Goal: Task Accomplishment & Management: Complete application form

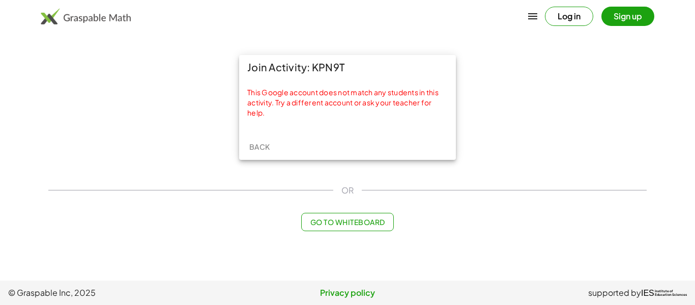
click at [632, 18] on button "Sign up" at bounding box center [627, 16] width 53 height 19
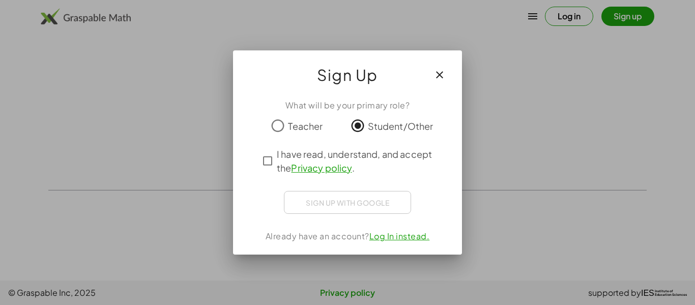
click at [344, 201] on div "Sign up with Google Sign in with Google Sign in with Google. Opens in new tab" at bounding box center [347, 202] width 127 height 23
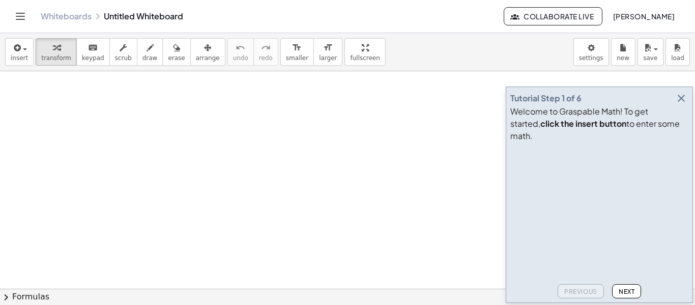
click at [625, 292] on span "Next" at bounding box center [627, 291] width 16 height 8
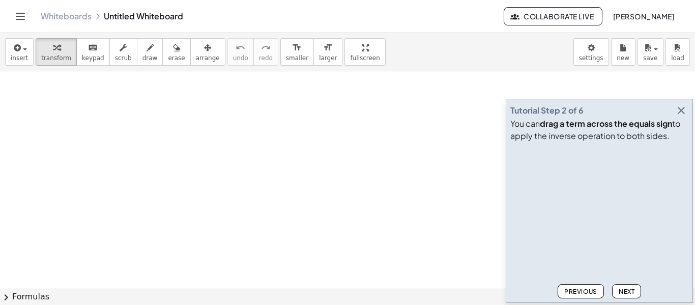
click at [625, 292] on span "Next" at bounding box center [627, 291] width 16 height 8
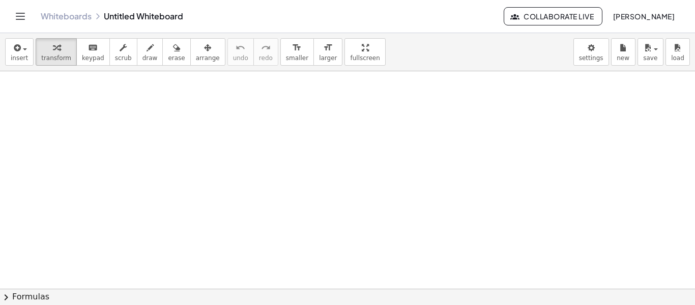
click at [625, 292] on button "chevron_right Formulas" at bounding box center [347, 296] width 695 height 16
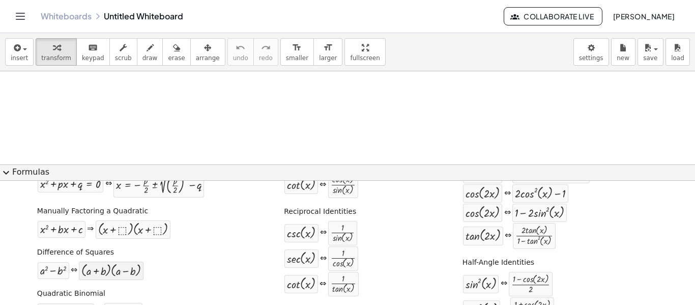
scroll to position [73, 0]
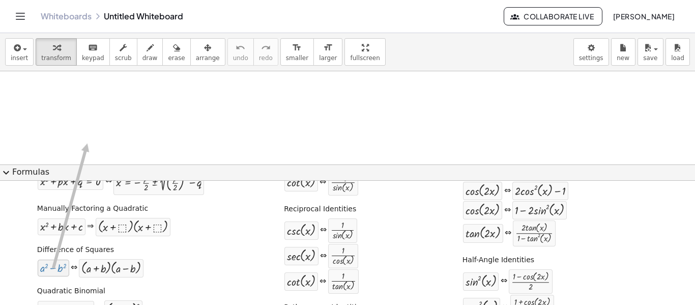
drag, startPoint x: 62, startPoint y: 267, endPoint x: 86, endPoint y: 142, distance: 127.1
drag, startPoint x: 46, startPoint y: 270, endPoint x: 117, endPoint y: 126, distance: 160.4
drag, startPoint x: 97, startPoint y: 278, endPoint x: 97, endPoint y: 263, distance: 15.3
click at [97, 263] on div "Difference of Squares + a 2 − b 2 ⇔ · ( + a + b ) · ( + a − b )" at bounding box center [121, 260] width 172 height 39
drag, startPoint x: 97, startPoint y: 263, endPoint x: 107, endPoint y: 173, distance: 90.1
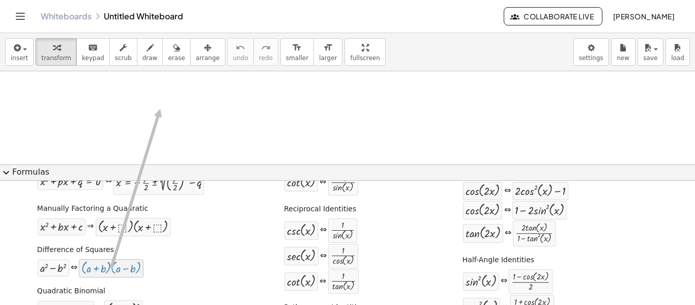
drag, startPoint x: 117, startPoint y: 270, endPoint x: 161, endPoint y: 108, distance: 168.3
drag, startPoint x: 94, startPoint y: 272, endPoint x: 215, endPoint y: 98, distance: 212.3
click at [66, 265] on div "+ a 2 − b 2" at bounding box center [54, 267] width 32 height 17
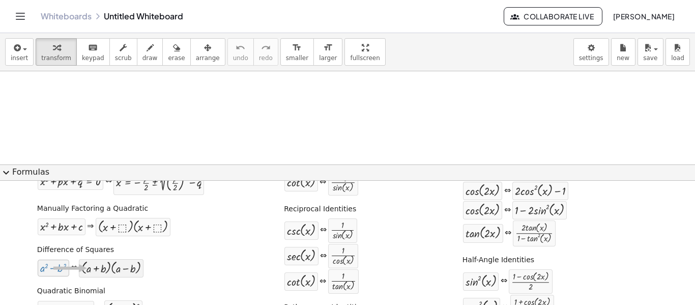
drag, startPoint x: 66, startPoint y: 265, endPoint x: 86, endPoint y: 268, distance: 20.2
click at [86, 268] on div "+ a 2 − b 2 ⇔ · ( + a + b ) · ( + a − b )" at bounding box center [90, 267] width 107 height 19
drag, startPoint x: 59, startPoint y: 267, endPoint x: 145, endPoint y: 263, distance: 86.1
click at [145, 263] on div "+ a 2 − b 2 ⇔ · ( + a + b ) · ( + a − b )" at bounding box center [121, 267] width 168 height 19
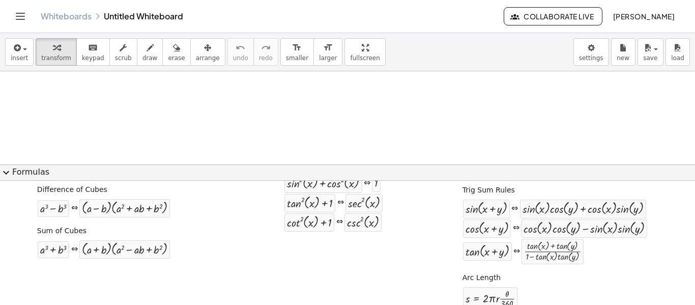
scroll to position [231, 0]
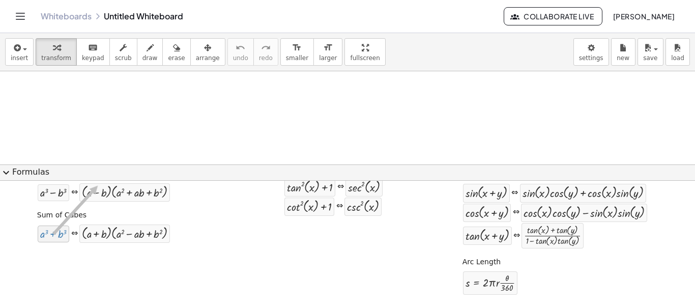
drag, startPoint x: 57, startPoint y: 237, endPoint x: 110, endPoint y: 163, distance: 90.5
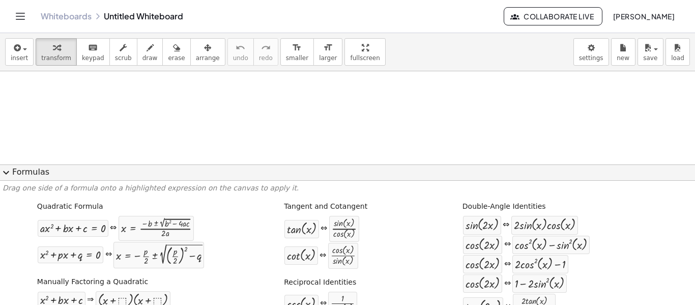
click at [3, 172] on span "expand_more" at bounding box center [6, 172] width 12 height 12
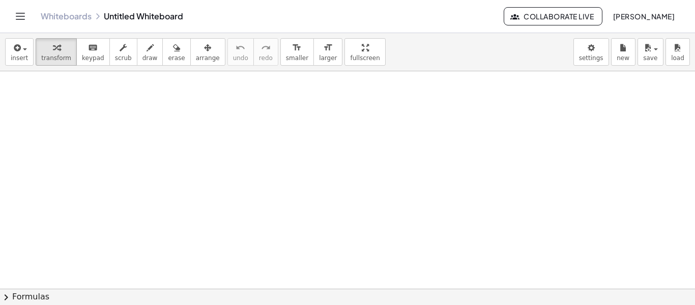
click at [15, 297] on button "chevron_right Formulas" at bounding box center [347, 296] width 695 height 16
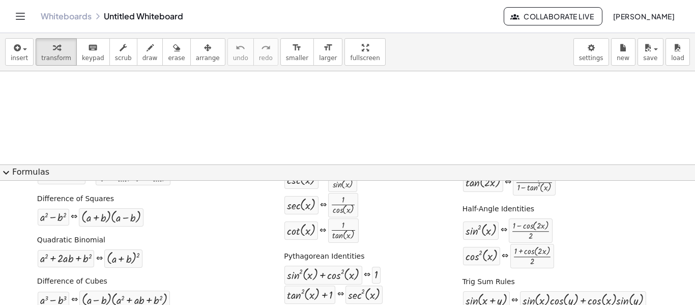
scroll to position [150, 0]
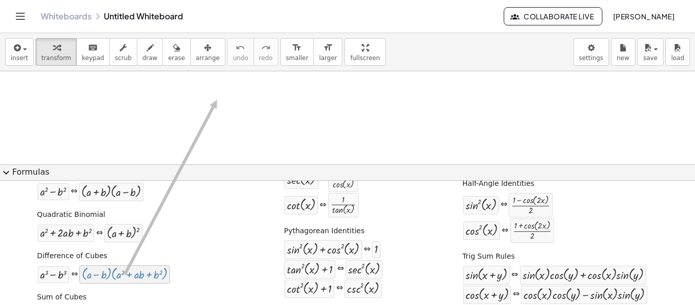
drag, startPoint x: 115, startPoint y: 278, endPoint x: 218, endPoint y: 100, distance: 205.3
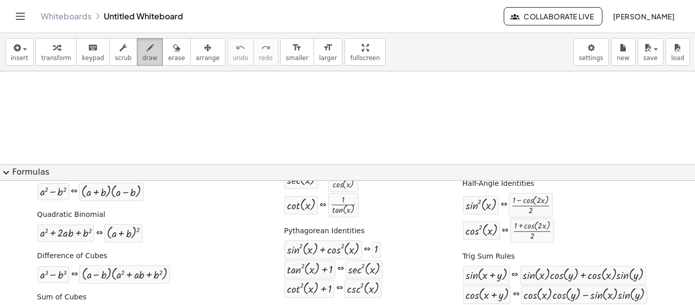
click at [142, 60] on span "draw" at bounding box center [149, 57] width 15 height 7
drag, startPoint x: 140, startPoint y: 120, endPoint x: 259, endPoint y: 131, distance: 120.1
click at [123, 271] on div at bounding box center [124, 274] width 85 height 13
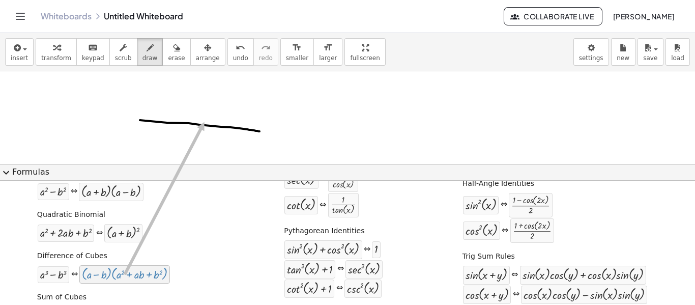
drag, startPoint x: 123, startPoint y: 271, endPoint x: 205, endPoint y: 121, distance: 170.7
drag, startPoint x: 81, startPoint y: 277, endPoint x: 185, endPoint y: 117, distance: 190.9
click at [5, 176] on span "expand_more" at bounding box center [6, 172] width 12 height 12
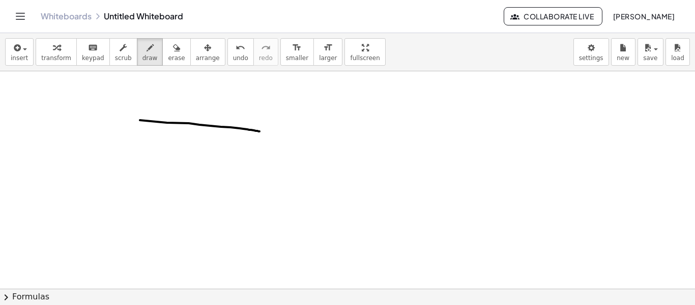
click at [15, 299] on button "chevron_right Formulas" at bounding box center [347, 296] width 695 height 16
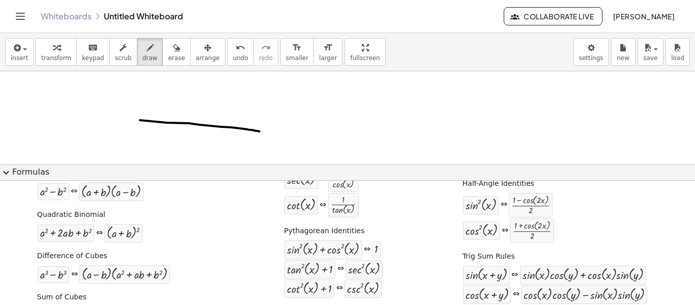
scroll to position [0, 0]
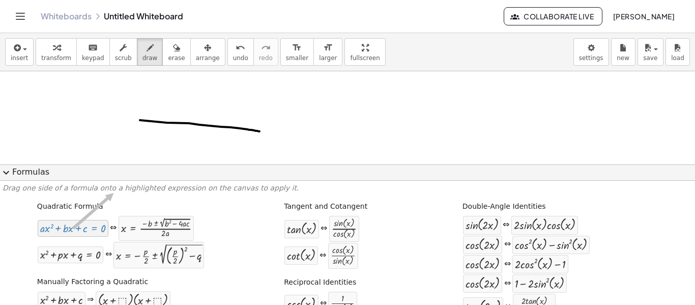
drag, startPoint x: 93, startPoint y: 225, endPoint x: 130, endPoint y: 102, distance: 129.2
drag, startPoint x: 82, startPoint y: 224, endPoint x: 155, endPoint y: 142, distance: 109.9
click at [9, 175] on span "expand_more" at bounding box center [6, 172] width 12 height 12
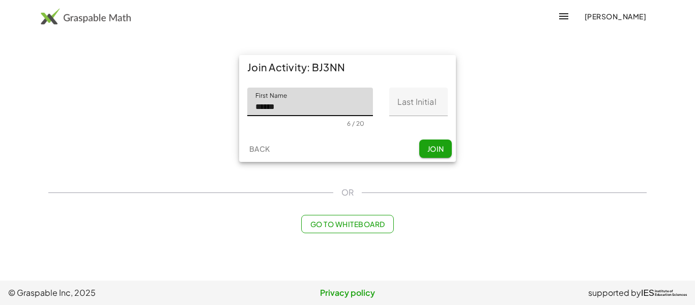
type input "******"
click at [424, 114] on input "Last Initial" at bounding box center [418, 102] width 59 height 28
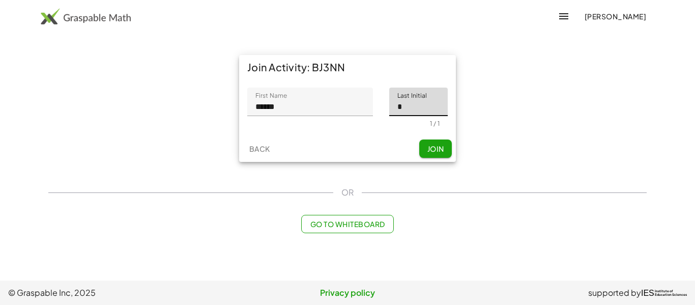
type input "*"
click at [443, 146] on span "Join" at bounding box center [435, 148] width 17 height 9
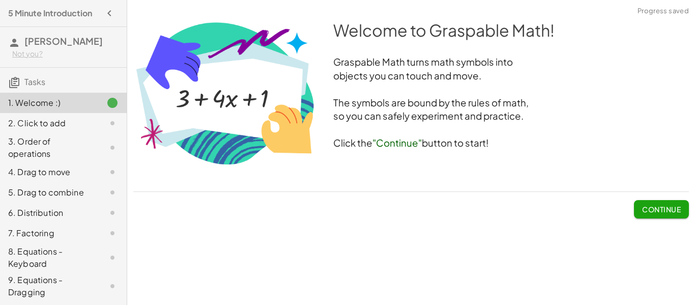
click at [648, 209] on span "Continue" at bounding box center [661, 209] width 39 height 9
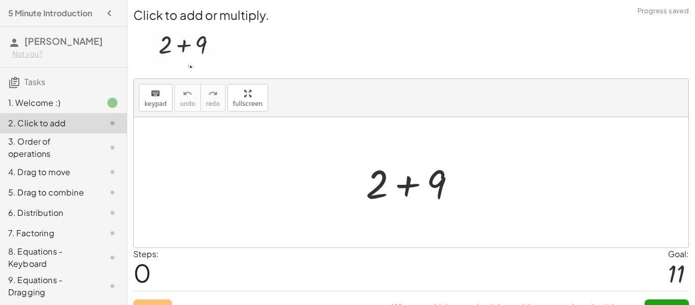
scroll to position [19, 0]
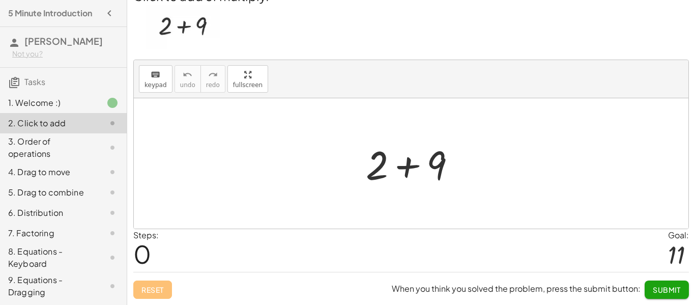
click at [410, 162] on div at bounding box center [415, 163] width 108 height 52
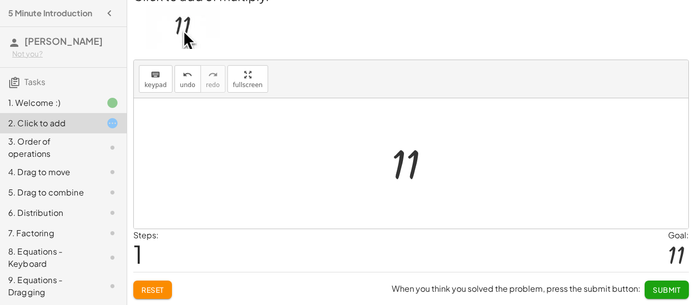
click at [646, 294] on button "Submit" at bounding box center [667, 289] width 44 height 18
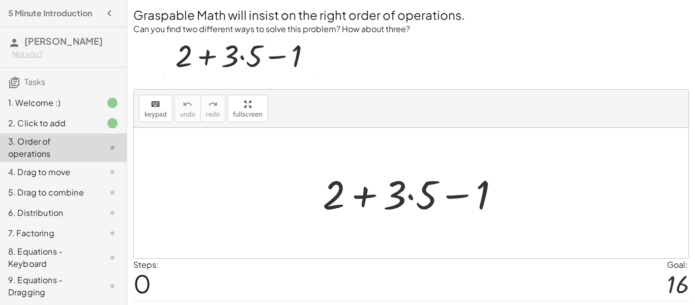
scroll to position [29, 0]
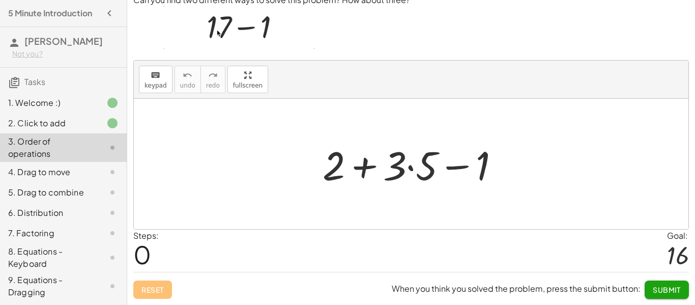
click at [365, 167] on div at bounding box center [414, 164] width 195 height 52
click at [409, 169] on div at bounding box center [414, 164] width 195 height 52
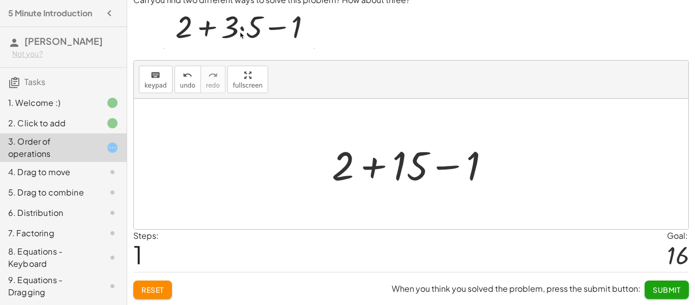
click at [372, 166] on div at bounding box center [415, 164] width 177 height 52
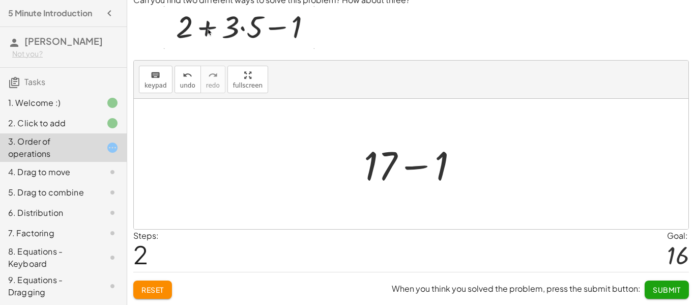
click at [413, 168] on div at bounding box center [415, 164] width 113 height 52
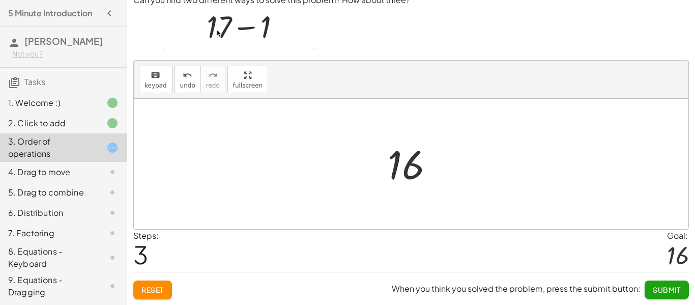
click at [654, 286] on span "Submit" at bounding box center [667, 289] width 28 height 9
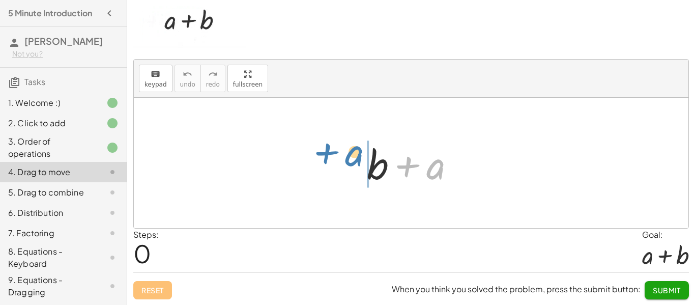
drag, startPoint x: 433, startPoint y: 174, endPoint x: 351, endPoint y: 170, distance: 82.0
click at [352, 170] on div "+ a + b + a" at bounding box center [411, 162] width 119 height 57
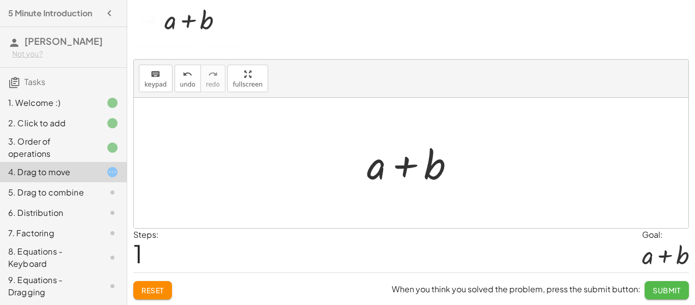
click at [665, 292] on span "Submit" at bounding box center [667, 289] width 28 height 9
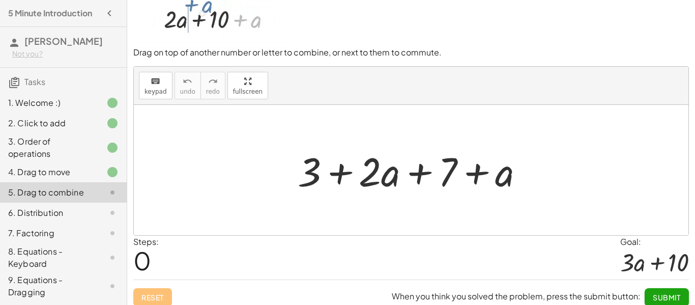
click at [338, 176] on div at bounding box center [415, 170] width 245 height 52
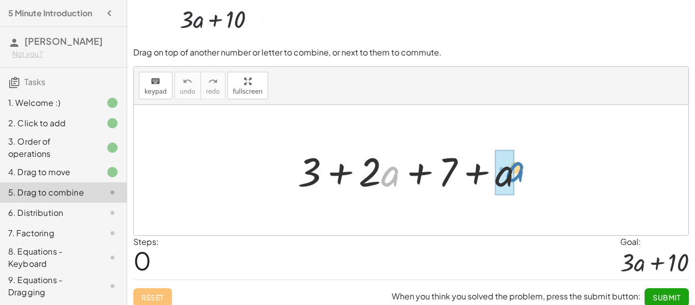
drag, startPoint x: 382, startPoint y: 178, endPoint x: 507, endPoint y: 174, distance: 125.2
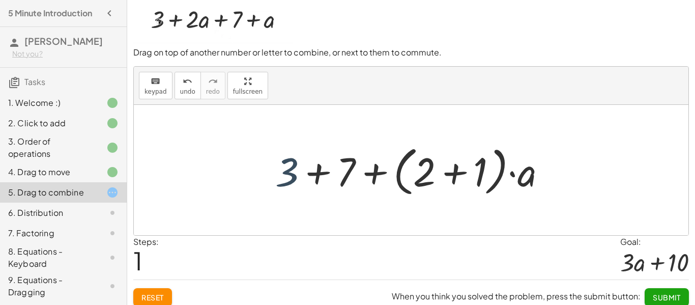
click at [290, 168] on div at bounding box center [414, 170] width 289 height 59
click at [320, 178] on div at bounding box center [414, 170] width 289 height 59
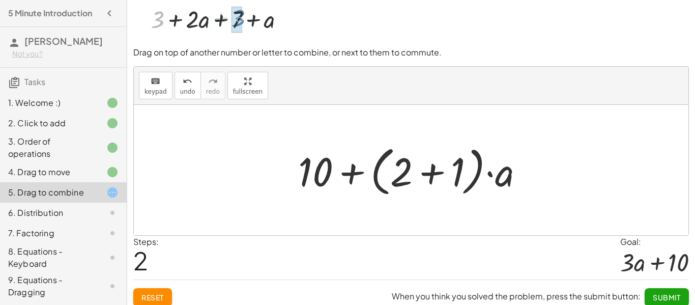
click at [354, 178] on div at bounding box center [415, 170] width 244 height 59
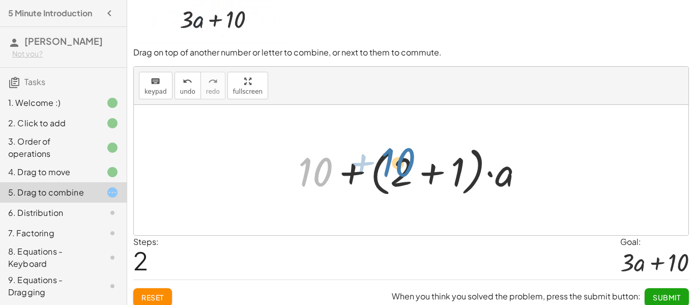
drag, startPoint x: 314, startPoint y: 166, endPoint x: 400, endPoint y: 163, distance: 86.5
click at [400, 163] on div at bounding box center [415, 170] width 244 height 59
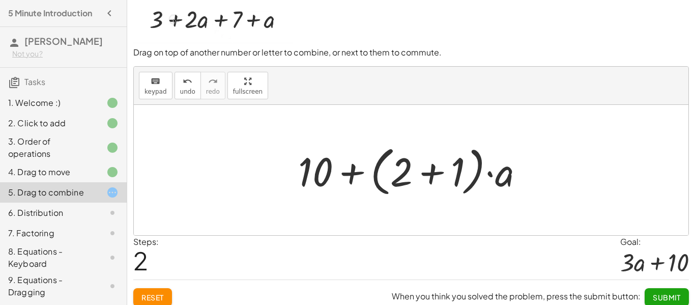
click at [399, 170] on div at bounding box center [415, 170] width 244 height 59
click at [432, 175] on div at bounding box center [415, 170] width 244 height 59
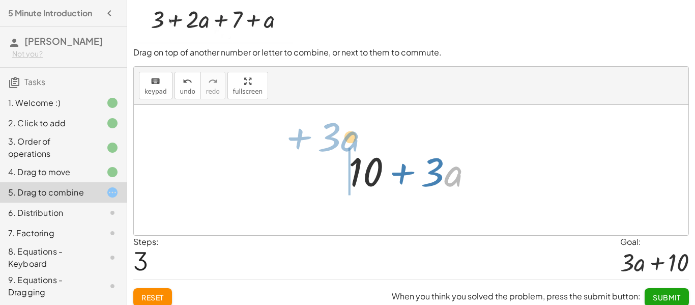
drag, startPoint x: 457, startPoint y: 173, endPoint x: 353, endPoint y: 140, distance: 109.9
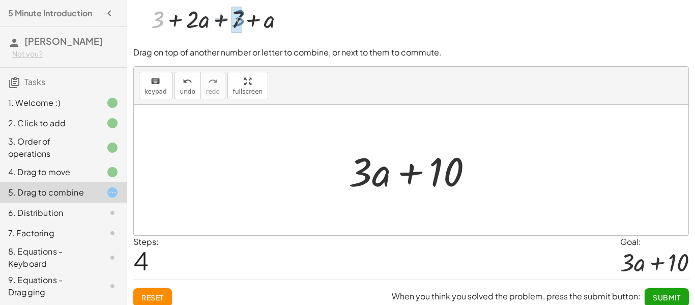
click at [662, 290] on button "Submit" at bounding box center [667, 297] width 44 height 18
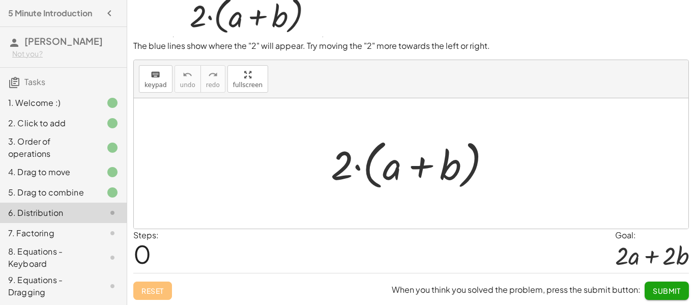
click at [359, 166] on div at bounding box center [415, 163] width 179 height 59
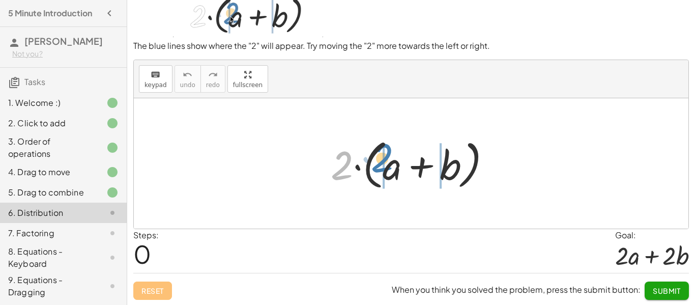
drag, startPoint x: 343, startPoint y: 164, endPoint x: 386, endPoint y: 161, distance: 42.8
click at [386, 161] on div at bounding box center [415, 163] width 179 height 59
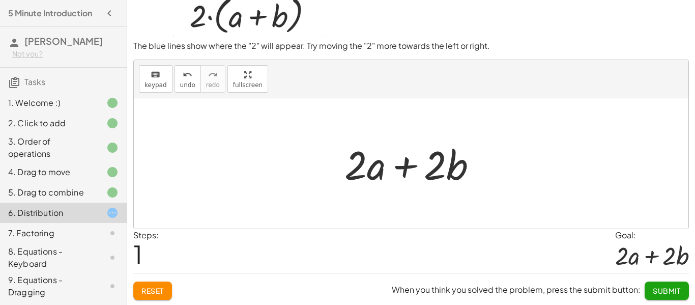
click at [657, 280] on div "When you think you solved the problem, press the submit button: Submit" at bounding box center [540, 286] width 297 height 26
click at [657, 284] on button "Submit" at bounding box center [667, 290] width 44 height 18
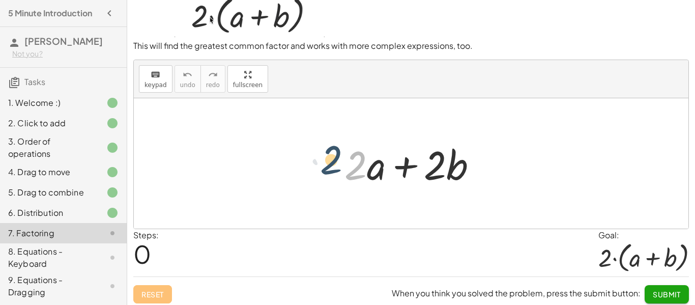
drag, startPoint x: 356, startPoint y: 168, endPoint x: 328, endPoint y: 162, distance: 28.5
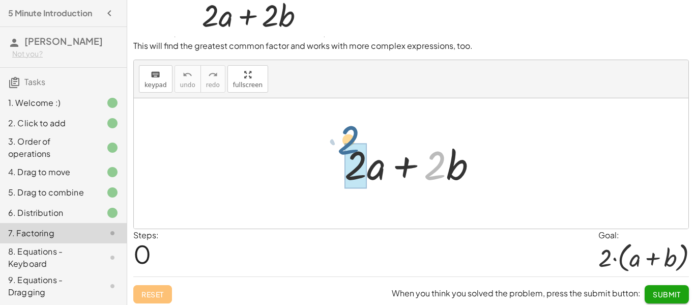
drag, startPoint x: 438, startPoint y: 172, endPoint x: 351, endPoint y: 149, distance: 90.0
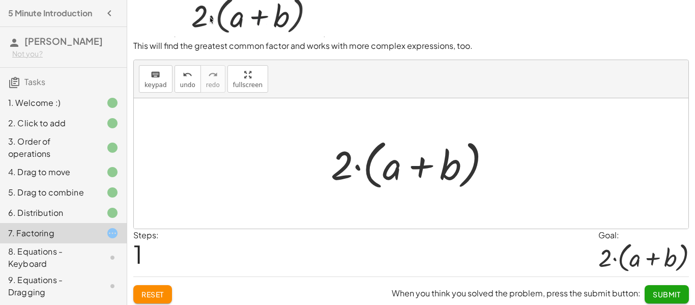
click at [460, 265] on div "Steps: 1 Goal: · 2 · ( + a + b )" at bounding box center [411, 252] width 556 height 47
click at [656, 293] on span "Submit" at bounding box center [667, 293] width 28 height 9
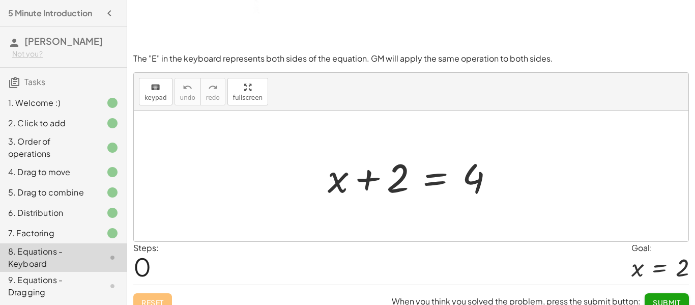
scroll to position [73, 0]
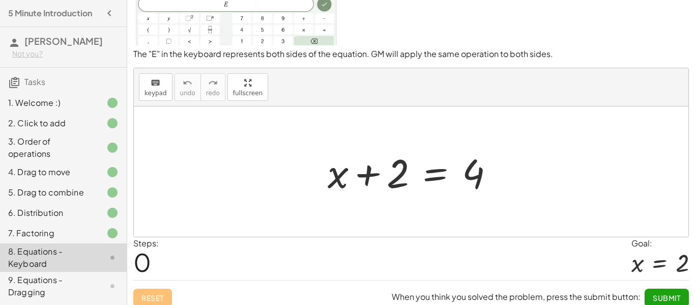
click at [431, 180] on div at bounding box center [415, 171] width 185 height 52
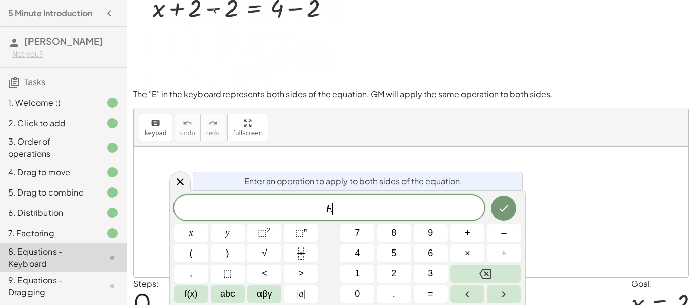
scroll to position [33, 0]
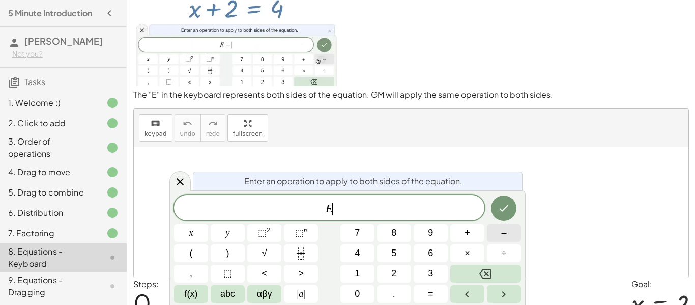
click at [501, 235] on button "–" at bounding box center [504, 233] width 34 height 18
click at [388, 272] on button "2" at bounding box center [394, 274] width 34 height 18
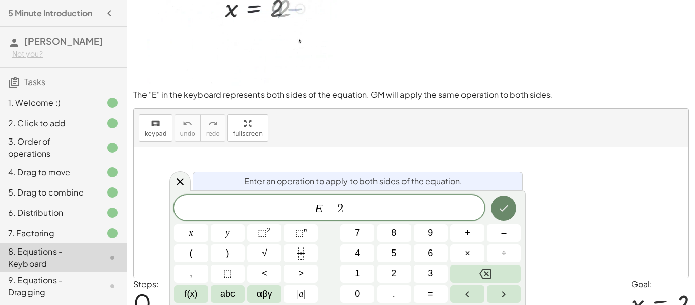
click at [510, 207] on icon "Done" at bounding box center [504, 208] width 12 height 12
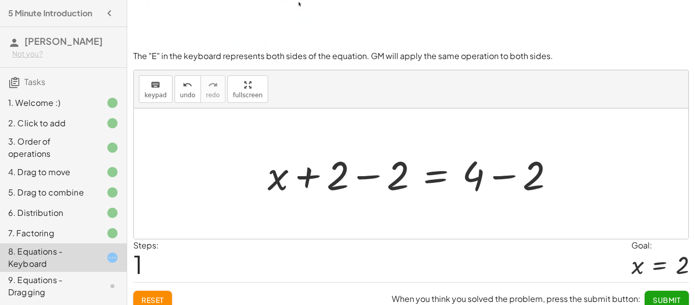
scroll to position [81, 0]
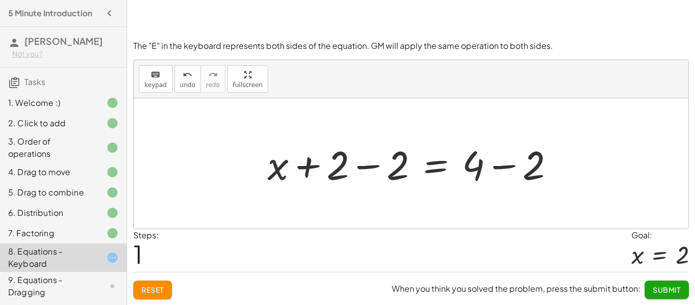
click at [372, 165] on div at bounding box center [415, 163] width 305 height 52
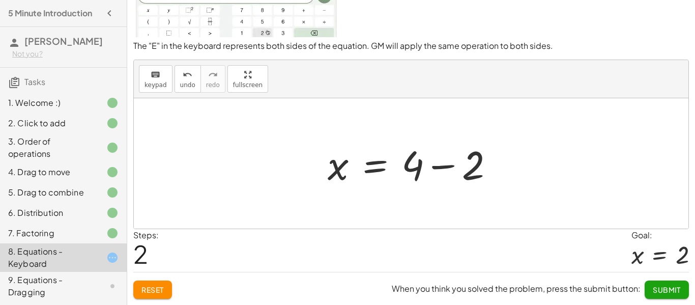
click at [446, 168] on div at bounding box center [415, 163] width 185 height 52
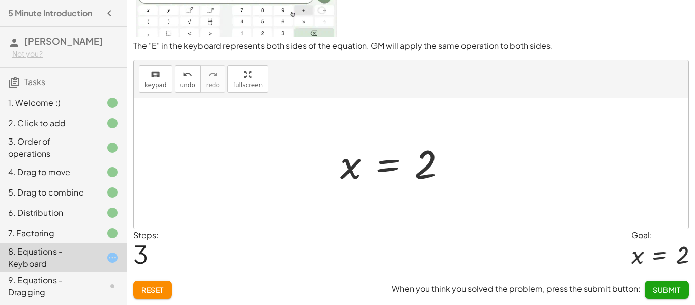
click at [664, 290] on span "Submit" at bounding box center [667, 289] width 28 height 9
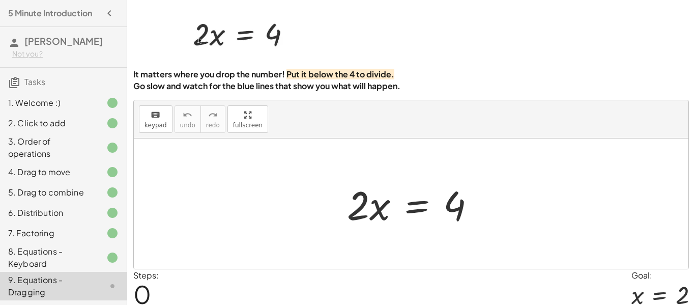
scroll to position [35, 0]
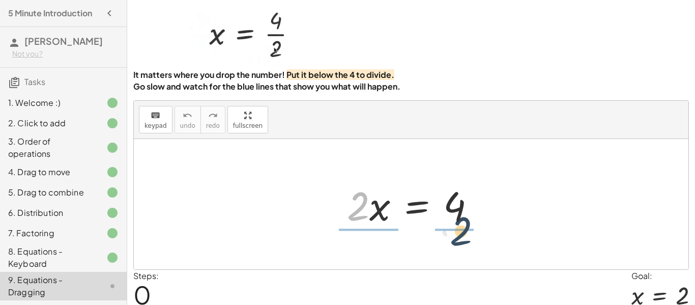
drag, startPoint x: 362, startPoint y: 198, endPoint x: 484, endPoint y: 230, distance: 126.7
click at [484, 230] on div "· 2 · 2 · x = 4" at bounding box center [411, 204] width 159 height 57
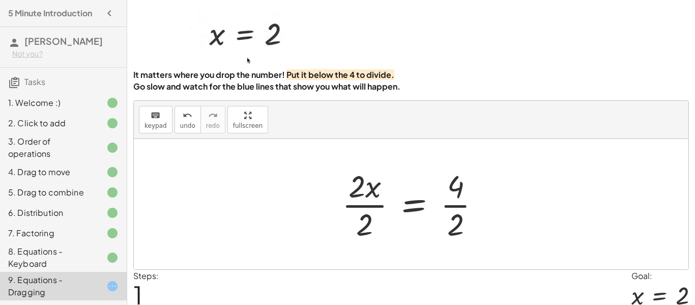
click at [453, 203] on div at bounding box center [415, 204] width 157 height 78
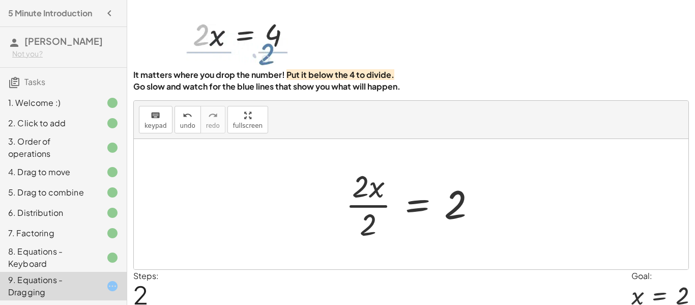
click at [380, 205] on div at bounding box center [414, 204] width 149 height 78
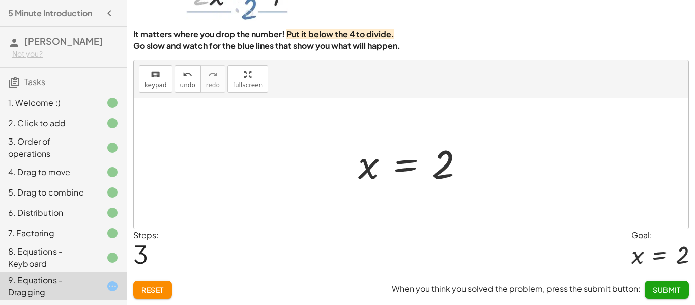
click at [666, 280] on button "Submit" at bounding box center [667, 289] width 44 height 18
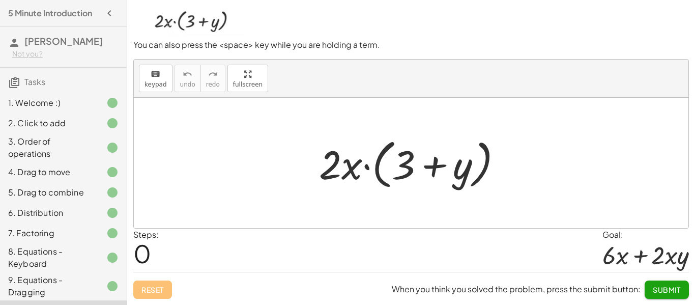
scroll to position [74, 0]
drag, startPoint x: 337, startPoint y: 154, endPoint x: 423, endPoint y: 155, distance: 86.0
click at [423, 155] on div at bounding box center [414, 163] width 201 height 59
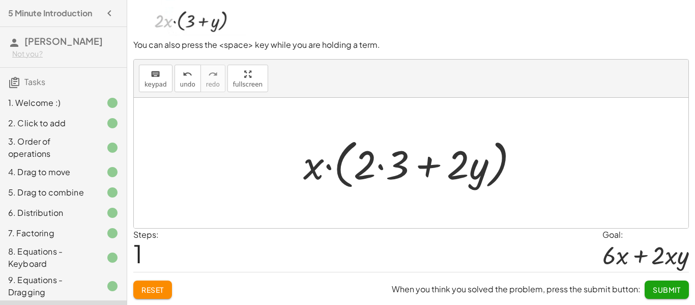
click at [390, 169] on div at bounding box center [415, 163] width 234 height 59
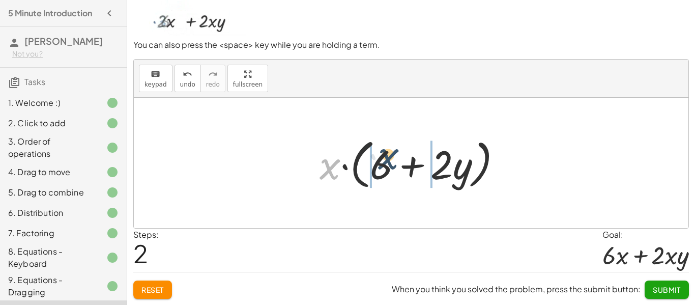
drag, startPoint x: 332, startPoint y: 169, endPoint x: 392, endPoint y: 164, distance: 60.8
click at [392, 164] on div at bounding box center [414, 163] width 201 height 59
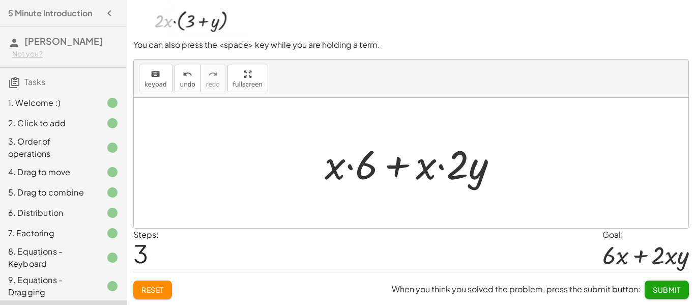
click at [363, 169] on div at bounding box center [414, 163] width 191 height 52
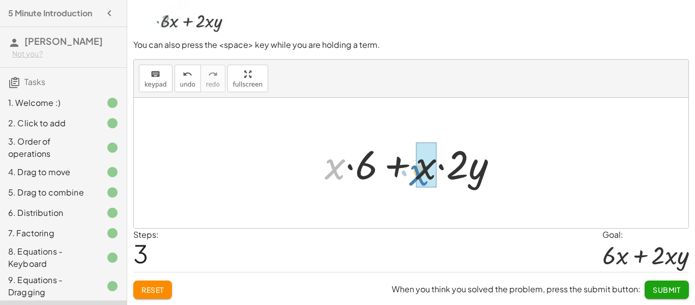
drag, startPoint x: 336, startPoint y: 162, endPoint x: 424, endPoint y: 165, distance: 88.1
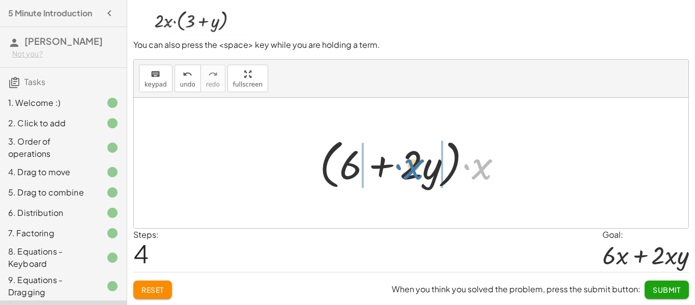
drag, startPoint x: 483, startPoint y: 171, endPoint x: 415, endPoint y: 171, distance: 68.2
click at [415, 171] on div at bounding box center [414, 163] width 201 height 59
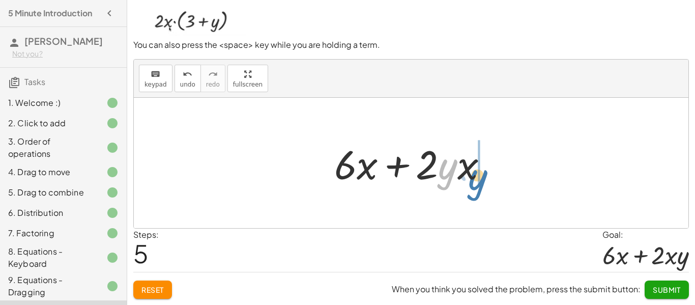
drag, startPoint x: 443, startPoint y: 179, endPoint x: 478, endPoint y: 181, distance: 34.7
click at [671, 285] on span "Submit" at bounding box center [667, 289] width 28 height 9
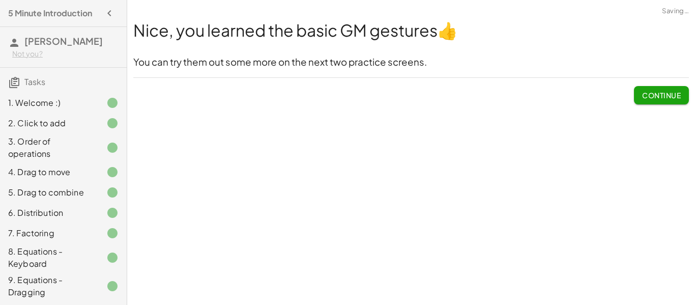
scroll to position [0, 0]
click at [645, 96] on span "Continue" at bounding box center [661, 95] width 39 height 9
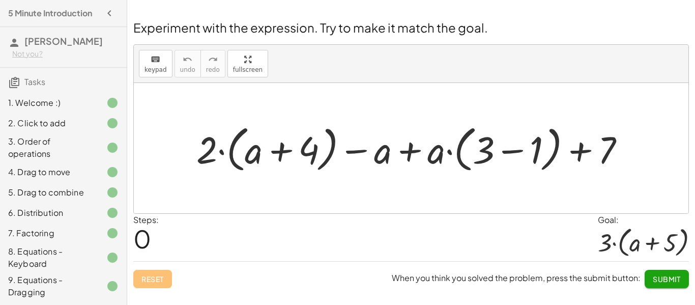
click at [407, 155] on div at bounding box center [414, 148] width 447 height 55
drag, startPoint x: 436, startPoint y: 159, endPoint x: 486, endPoint y: 163, distance: 50.1
click at [486, 163] on div at bounding box center [414, 148] width 447 height 55
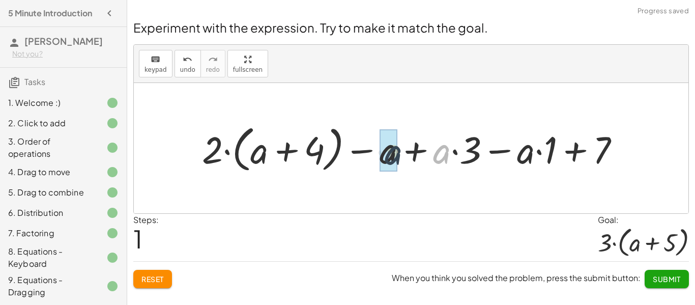
drag, startPoint x: 446, startPoint y: 155, endPoint x: 393, endPoint y: 156, distance: 52.9
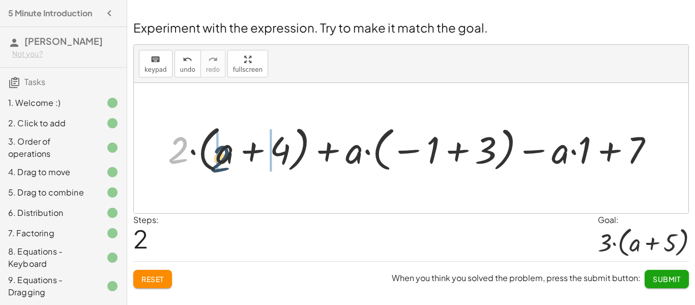
drag, startPoint x: 177, startPoint y: 155, endPoint x: 221, endPoint y: 164, distance: 45.2
click at [221, 164] on div at bounding box center [415, 148] width 505 height 55
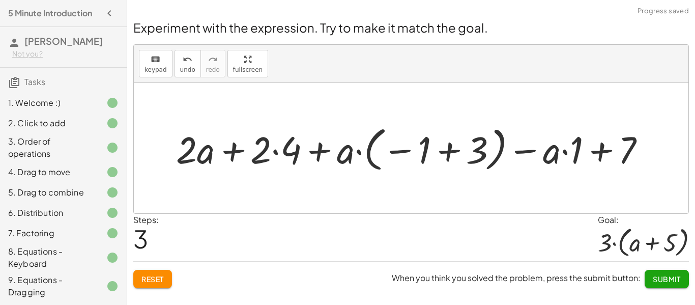
click at [274, 154] on div at bounding box center [415, 148] width 488 height 53
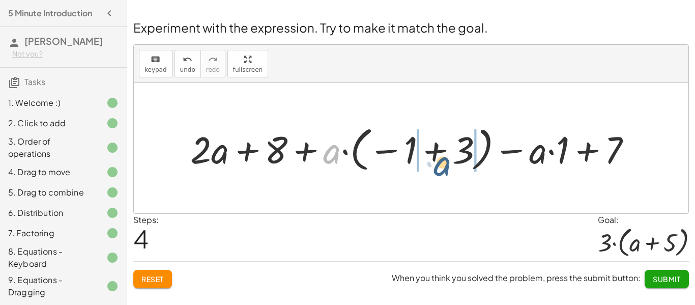
drag, startPoint x: 330, startPoint y: 154, endPoint x: 439, endPoint y: 166, distance: 109.5
click at [439, 166] on div at bounding box center [415, 148] width 460 height 53
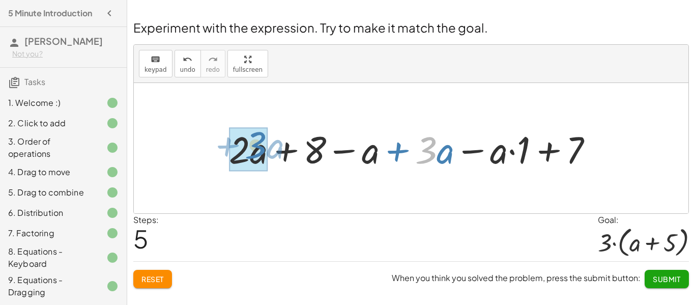
drag, startPoint x: 427, startPoint y: 153, endPoint x: 256, endPoint y: 148, distance: 170.5
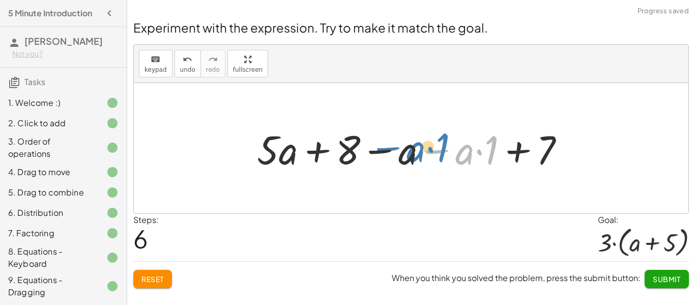
drag, startPoint x: 455, startPoint y: 159, endPoint x: 372, endPoint y: 151, distance: 83.9
click at [372, 151] on div at bounding box center [415, 148] width 326 height 52
click at [469, 159] on div at bounding box center [415, 148] width 326 height 52
click at [505, 158] on div at bounding box center [415, 148] width 326 height 52
click at [512, 155] on div at bounding box center [415, 148] width 326 height 52
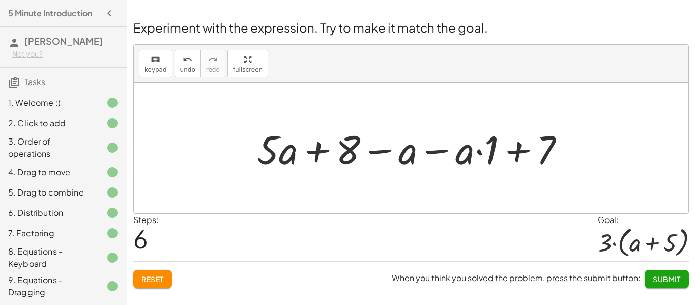
click at [477, 155] on div at bounding box center [415, 148] width 326 height 52
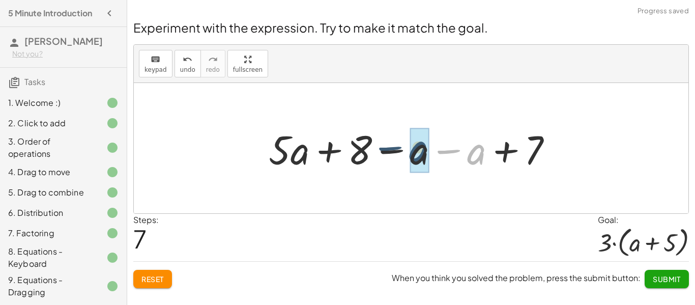
drag, startPoint x: 481, startPoint y: 157, endPoint x: 420, endPoint y: 155, distance: 61.1
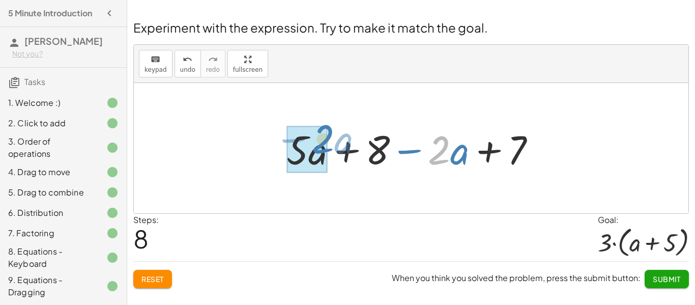
drag, startPoint x: 441, startPoint y: 153, endPoint x: 322, endPoint y: 141, distance: 120.1
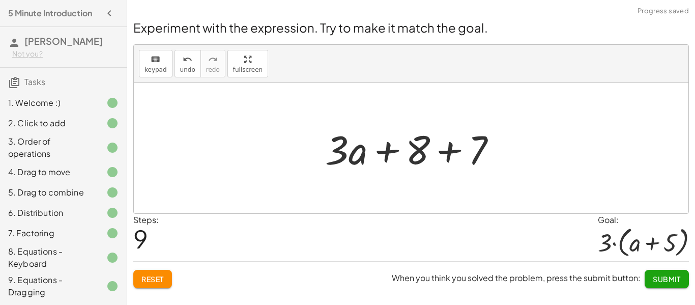
click at [463, 143] on div at bounding box center [415, 148] width 190 height 52
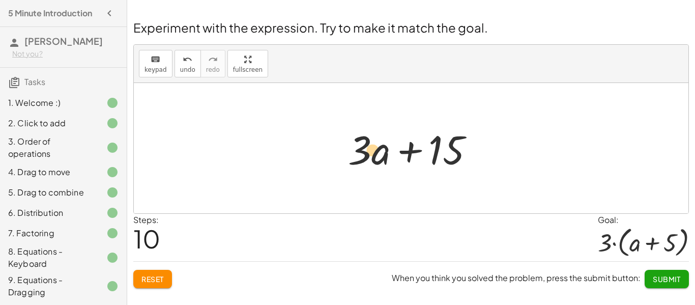
drag, startPoint x: 383, startPoint y: 149, endPoint x: 375, endPoint y: 150, distance: 8.3
click at [375, 150] on div at bounding box center [415, 148] width 144 height 52
drag, startPoint x: 365, startPoint y: 145, endPoint x: 330, endPoint y: 144, distance: 35.1
click at [187, 68] on span "undo" at bounding box center [187, 69] width 15 height 7
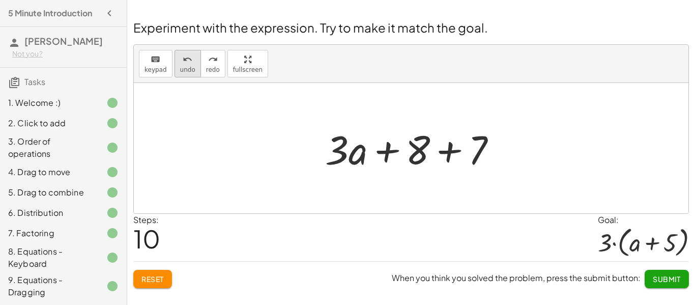
click at [185, 64] on icon "undo" at bounding box center [188, 59] width 10 height 12
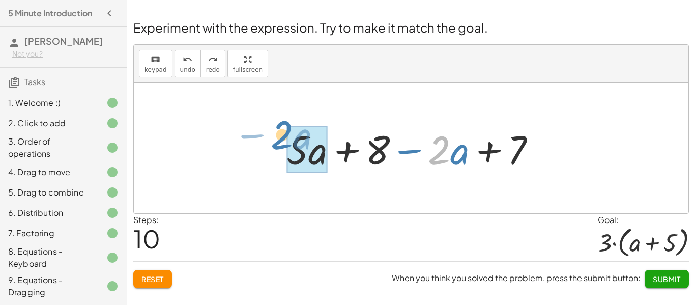
drag, startPoint x: 438, startPoint y: 150, endPoint x: 282, endPoint y: 139, distance: 156.0
click at [282, 139] on div at bounding box center [415, 148] width 268 height 52
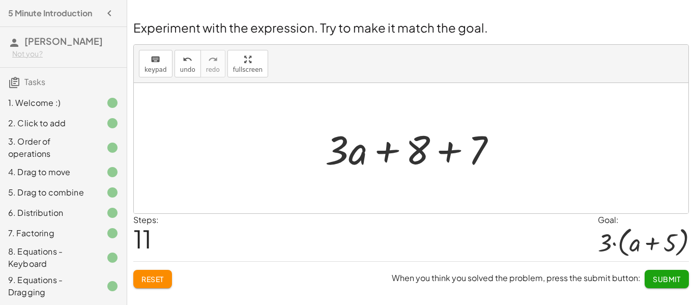
click at [153, 277] on span "Reset" at bounding box center [152, 278] width 22 height 9
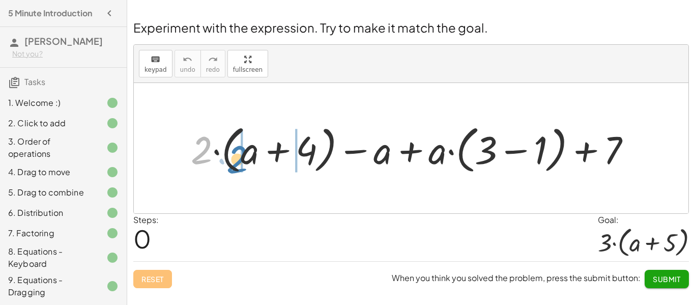
drag, startPoint x: 198, startPoint y: 141, endPoint x: 236, endPoint y: 151, distance: 38.7
click at [236, 151] on div at bounding box center [415, 148] width 459 height 56
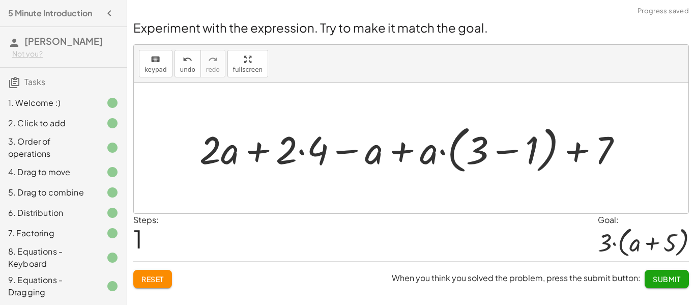
click at [397, 154] on div at bounding box center [415, 148] width 442 height 56
drag, startPoint x: 431, startPoint y: 157, endPoint x: 507, endPoint y: 149, distance: 76.2
click at [507, 149] on div at bounding box center [415, 148] width 442 height 56
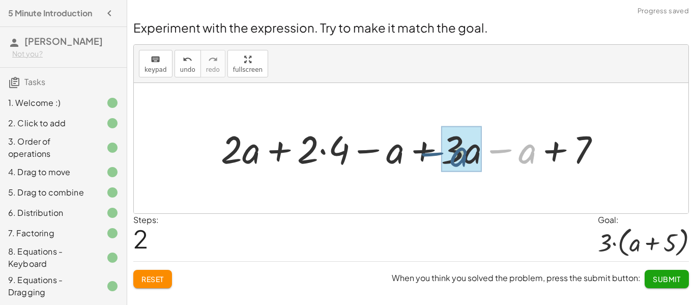
drag, startPoint x: 530, startPoint y: 156, endPoint x: 462, endPoint y: 159, distance: 68.2
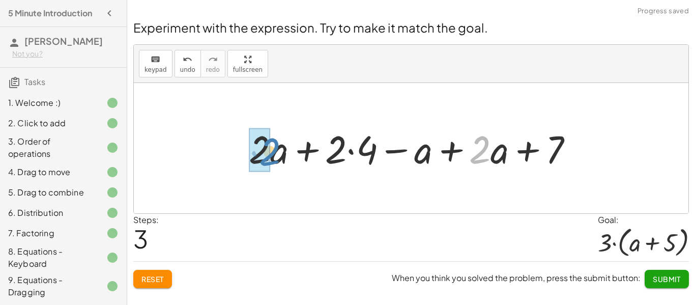
drag, startPoint x: 485, startPoint y: 161, endPoint x: 275, endPoint y: 163, distance: 210.1
click at [275, 163] on div at bounding box center [415, 148] width 342 height 50
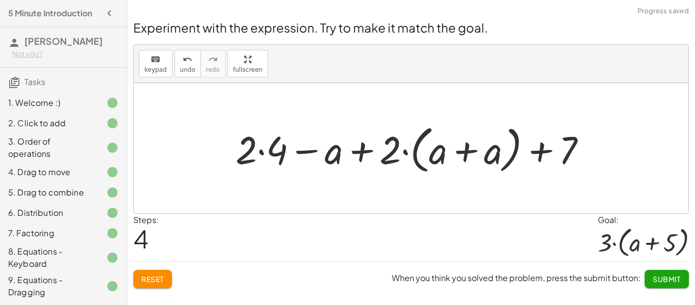
click at [263, 146] on div at bounding box center [414, 148] width 369 height 56
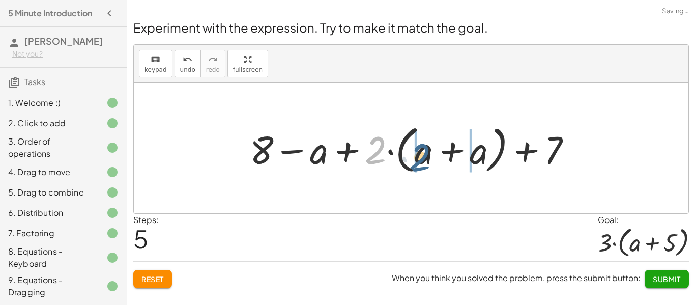
drag, startPoint x: 374, startPoint y: 156, endPoint x: 415, endPoint y: 163, distance: 41.7
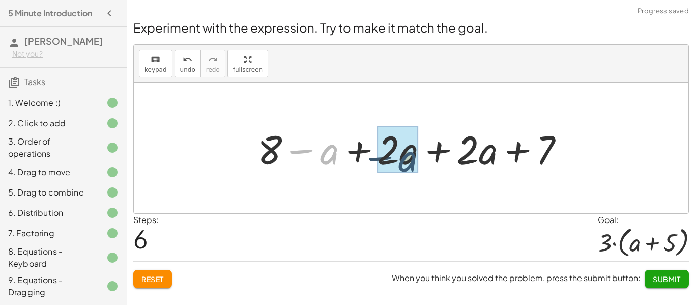
drag, startPoint x: 334, startPoint y: 157, endPoint x: 414, endPoint y: 164, distance: 80.7
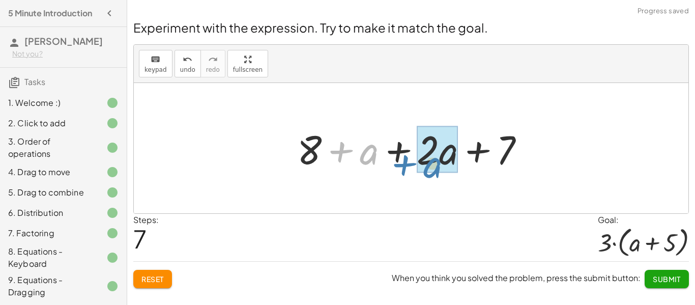
drag, startPoint x: 372, startPoint y: 156, endPoint x: 435, endPoint y: 169, distance: 65.0
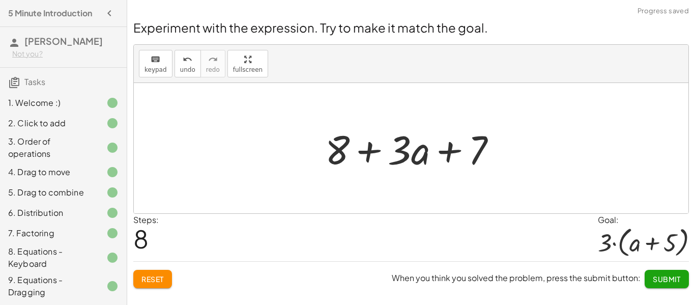
click at [450, 157] on div at bounding box center [415, 148] width 190 height 52
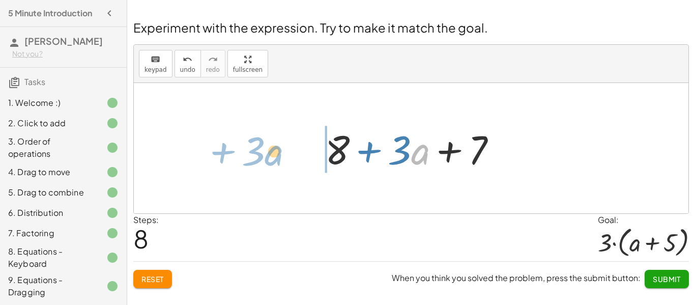
drag, startPoint x: 412, startPoint y: 156, endPoint x: 266, endPoint y: 158, distance: 146.0
click at [266, 158] on div "+ · 2 · ( + a + 4 ) − a + · a · ( + 3 − 1 ) + 7 + · 2 · a + · 2 · 4 − a + · a ·…" at bounding box center [411, 148] width 555 height 130
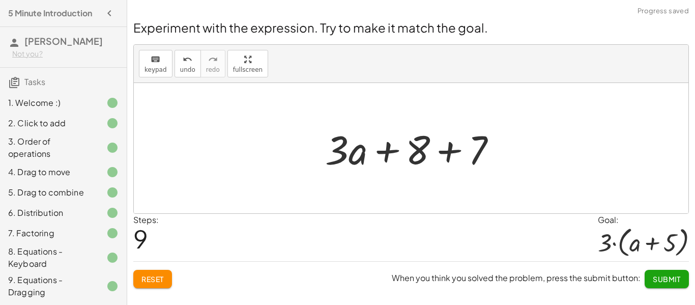
click at [449, 150] on div at bounding box center [415, 148] width 190 height 52
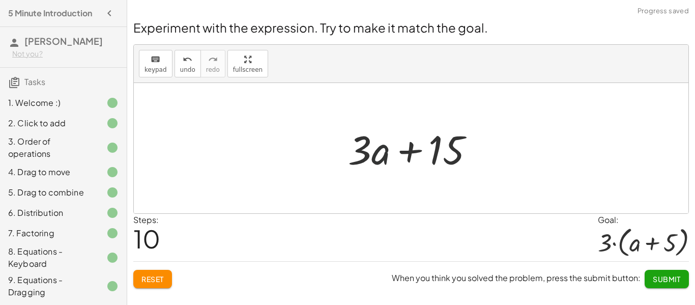
click at [378, 157] on div at bounding box center [415, 148] width 144 height 52
drag, startPoint x: 366, startPoint y: 154, endPoint x: 311, endPoint y: 149, distance: 55.6
click at [311, 149] on div "+ · 2 · ( + a + 4 ) − a + · a · ( + 3 − 1 ) + 7 + · 2 · a + · 2 · 4 − a + · a ·…" at bounding box center [411, 148] width 555 height 130
click at [156, 52] on button "keyboard keypad" at bounding box center [156, 63] width 34 height 27
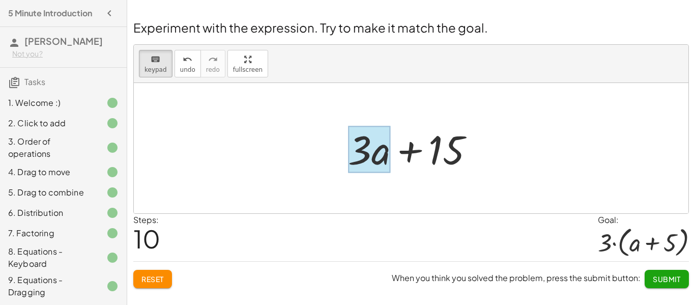
click at [376, 151] on div at bounding box center [369, 149] width 42 height 47
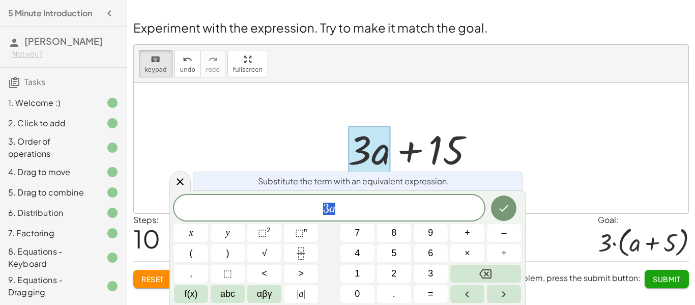
scroll to position [1, 0]
click at [184, 249] on button "(" at bounding box center [191, 253] width 34 height 18
click at [338, 206] on span ")" at bounding box center [338, 207] width 7 height 15
click at [322, 209] on span "3 ( a ​ )" at bounding box center [329, 207] width 310 height 17
click at [463, 258] on button "×" at bounding box center [467, 253] width 34 height 18
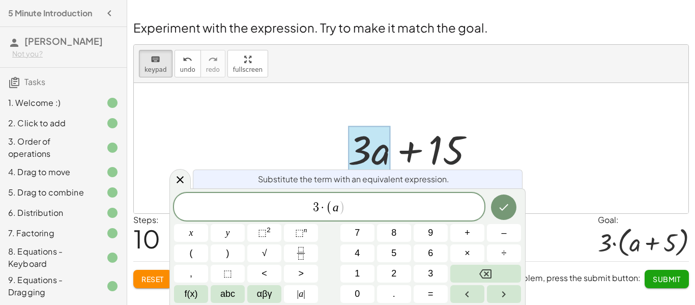
click at [360, 206] on span "3 · ​ ( a )" at bounding box center [329, 207] width 310 height 17
click at [341, 206] on span ")" at bounding box center [342, 207] width 7 height 15
click at [457, 237] on button "+" at bounding box center [467, 233] width 34 height 18
click at [217, 250] on button ")" at bounding box center [228, 253] width 34 height 18
click at [507, 211] on icon "Done" at bounding box center [504, 207] width 12 height 12
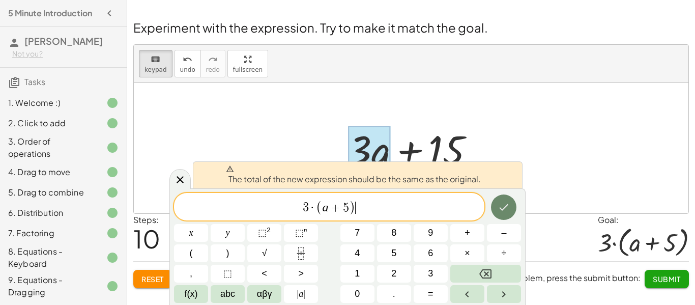
click at [500, 210] on icon "Done" at bounding box center [504, 207] width 12 height 12
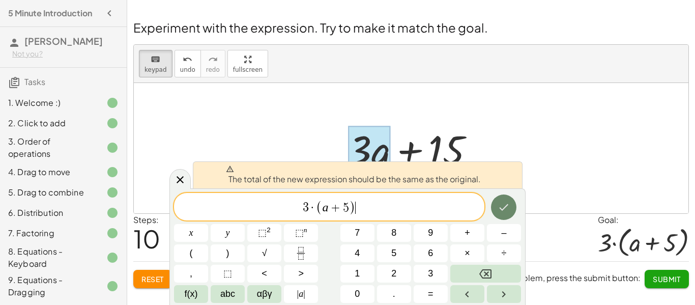
click at [500, 210] on icon "Done" at bounding box center [504, 207] width 12 height 12
click at [313, 207] on span "·" at bounding box center [312, 207] width 7 height 12
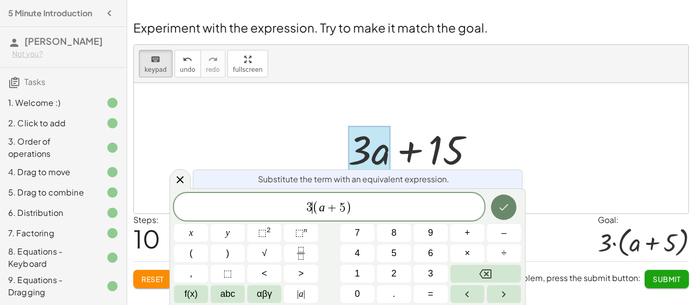
click at [504, 202] on icon "Done" at bounding box center [504, 207] width 12 height 12
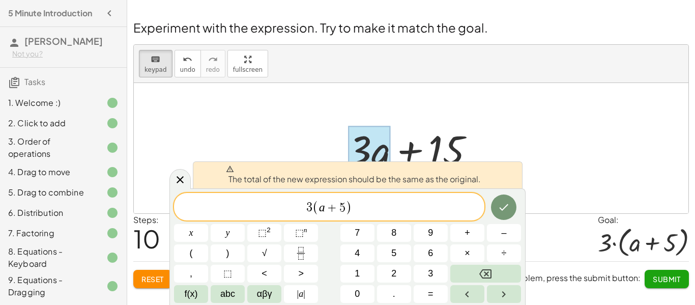
click at [366, 213] on span "3 ​ ( a + 5 )" at bounding box center [329, 207] width 310 height 17
click at [480, 275] on icon "Backspace" at bounding box center [485, 274] width 12 height 12
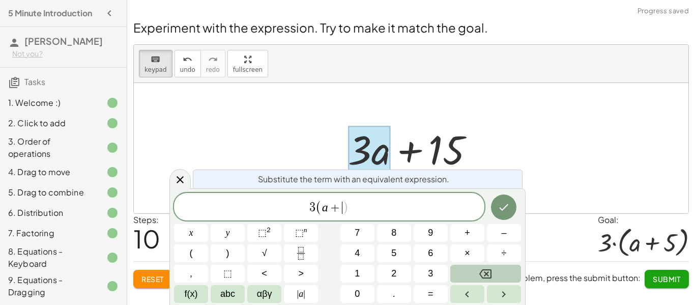
click at [480, 275] on icon "Backspace" at bounding box center [485, 274] width 12 height 12
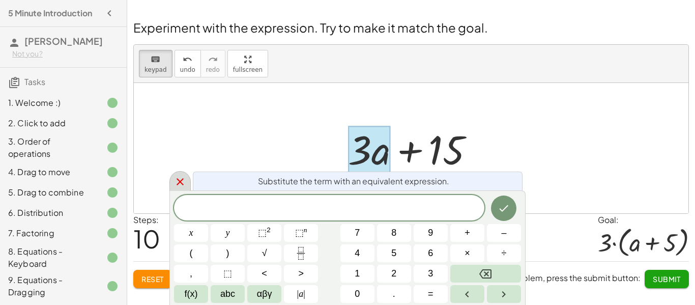
click at [179, 179] on icon at bounding box center [180, 182] width 12 height 12
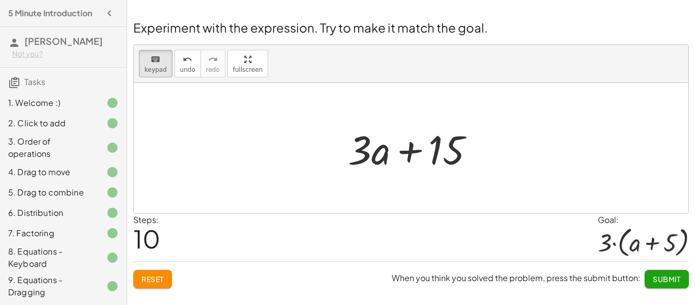
click at [149, 278] on span "Reset" at bounding box center [152, 278] width 22 height 9
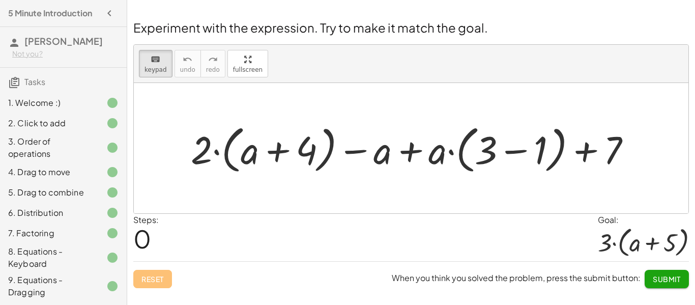
drag, startPoint x: 198, startPoint y: 161, endPoint x: 212, endPoint y: 154, distance: 15.2
click at [160, 62] on div "keyboard" at bounding box center [155, 59] width 22 height 12
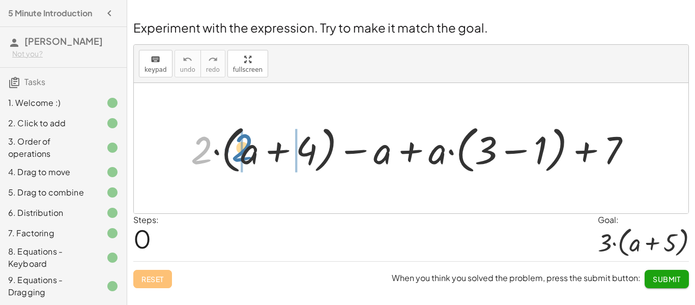
drag, startPoint x: 204, startPoint y: 156, endPoint x: 248, endPoint y: 155, distance: 43.8
click at [248, 155] on div at bounding box center [415, 148] width 459 height 56
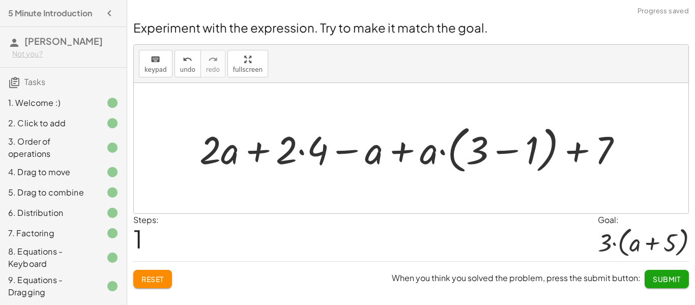
click at [304, 152] on div at bounding box center [415, 148] width 442 height 56
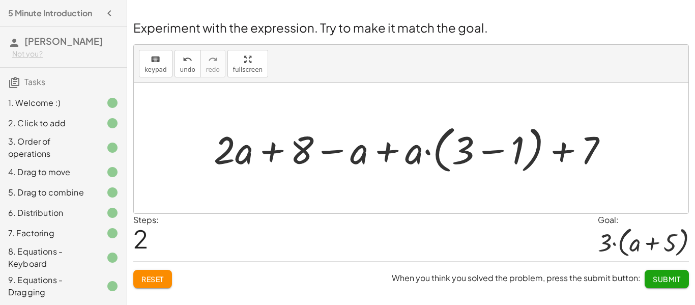
click at [487, 155] on div at bounding box center [415, 148] width 413 height 56
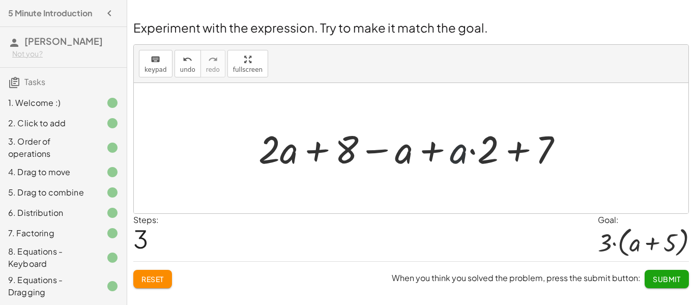
drag, startPoint x: 457, startPoint y: 157, endPoint x: 448, endPoint y: 156, distance: 8.7
click at [448, 156] on div at bounding box center [414, 148] width 323 height 50
click at [516, 153] on div at bounding box center [414, 148] width 323 height 50
click at [473, 154] on div at bounding box center [414, 148] width 323 height 50
drag, startPoint x: 459, startPoint y: 153, endPoint x: 398, endPoint y: 158, distance: 60.8
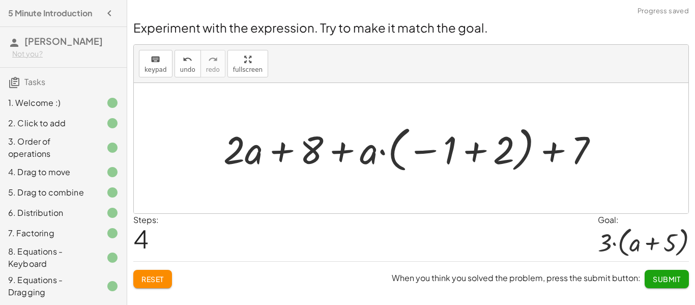
click at [469, 152] on div at bounding box center [414, 148] width 393 height 54
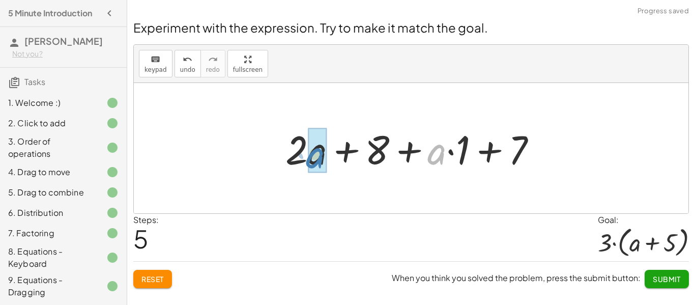
drag, startPoint x: 438, startPoint y: 154, endPoint x: 315, endPoint y: 157, distance: 122.7
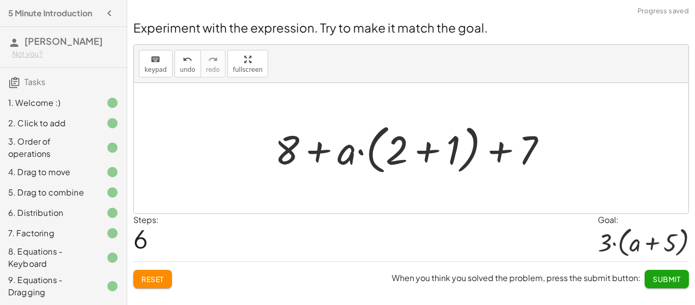
click at [422, 155] on div at bounding box center [415, 148] width 290 height 59
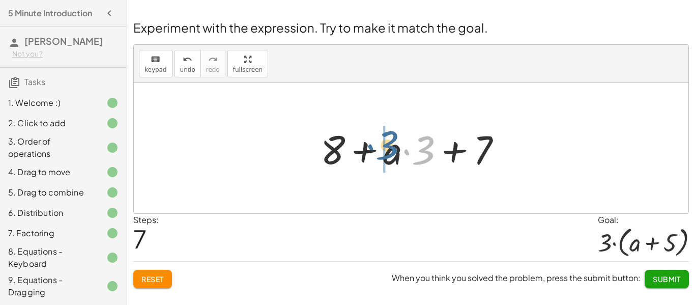
drag, startPoint x: 421, startPoint y: 154, endPoint x: 384, endPoint y: 150, distance: 36.8
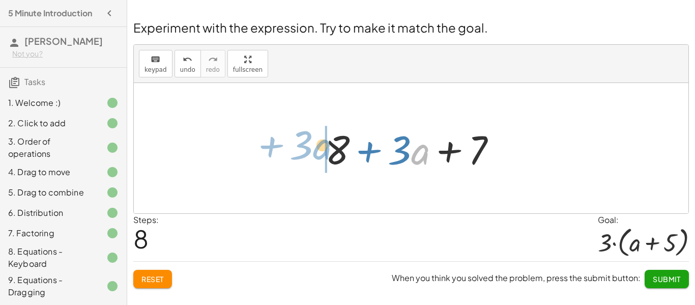
drag, startPoint x: 413, startPoint y: 157, endPoint x: 314, endPoint y: 152, distance: 98.8
click at [314, 152] on div "+ · 2 · ( + a + 4 ) − a + · a · ( + 3 − 1 ) + 7 + · 2 · a + · 2 · 4 − a + · a ·…" at bounding box center [411, 148] width 202 height 57
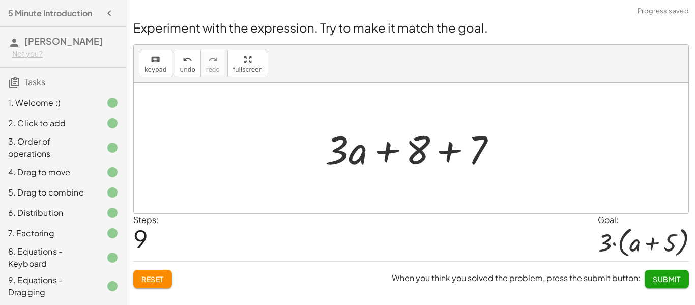
click at [448, 156] on div at bounding box center [415, 148] width 190 height 52
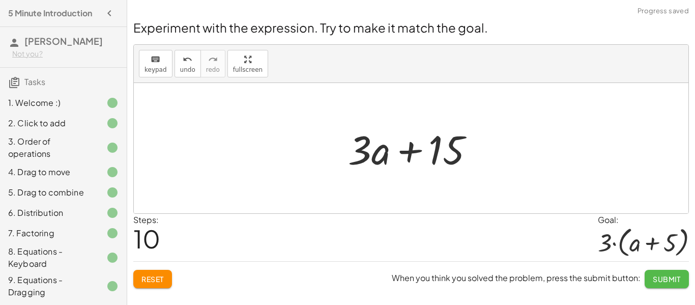
click at [655, 273] on button "Submit" at bounding box center [667, 279] width 44 height 18
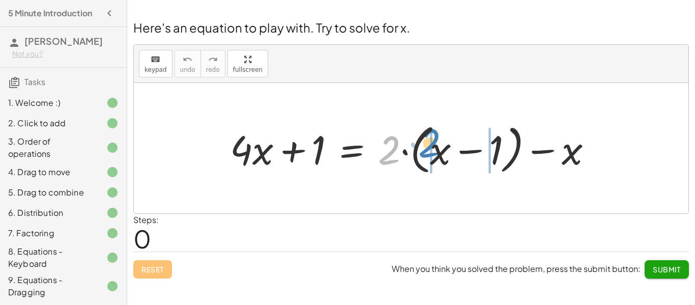
drag, startPoint x: 387, startPoint y: 152, endPoint x: 427, endPoint y: 145, distance: 41.2
click at [427, 145] on div at bounding box center [415, 148] width 381 height 59
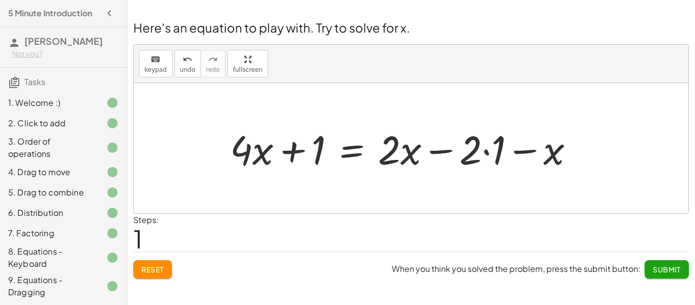
click at [486, 153] on div at bounding box center [406, 148] width 362 height 52
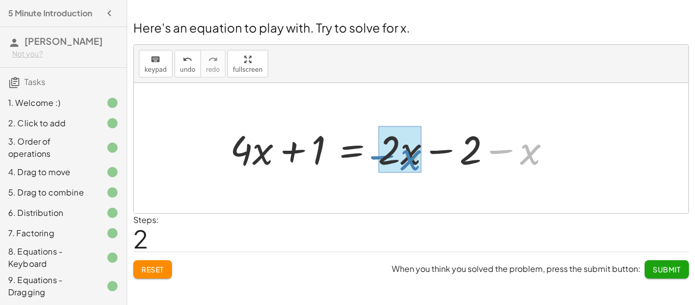
drag, startPoint x: 511, startPoint y: 154, endPoint x: 391, endPoint y: 159, distance: 120.2
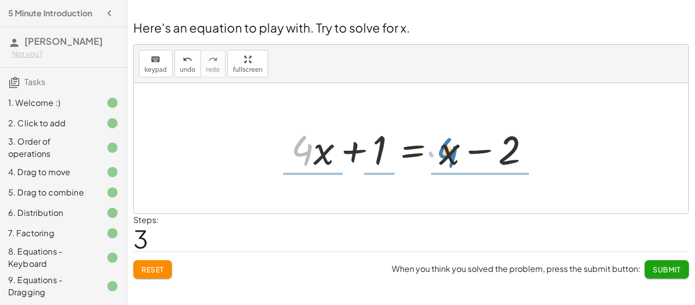
drag, startPoint x: 311, startPoint y: 157, endPoint x: 456, endPoint y: 160, distance: 145.0
click at [456, 160] on div at bounding box center [414, 148] width 257 height 52
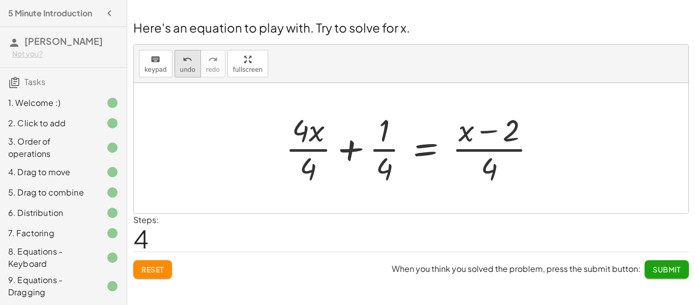
click at [183, 59] on icon "undo" at bounding box center [188, 59] width 10 height 12
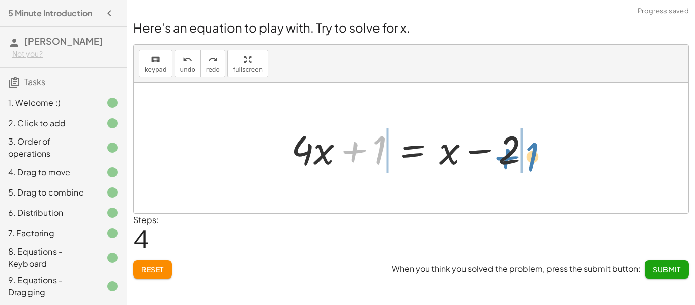
drag, startPoint x: 357, startPoint y: 144, endPoint x: 507, endPoint y: 149, distance: 150.7
click at [507, 149] on div at bounding box center [414, 148] width 257 height 52
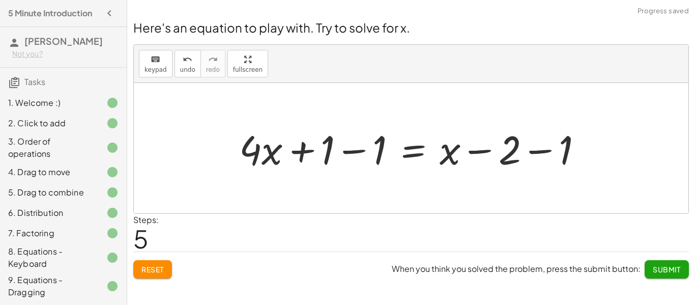
click at [532, 157] on div at bounding box center [415, 148] width 362 height 52
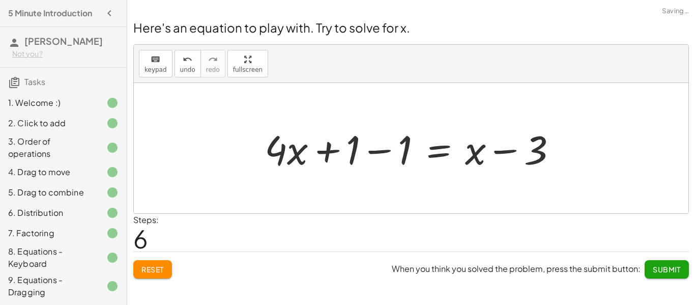
click at [372, 154] on div at bounding box center [414, 148] width 310 height 52
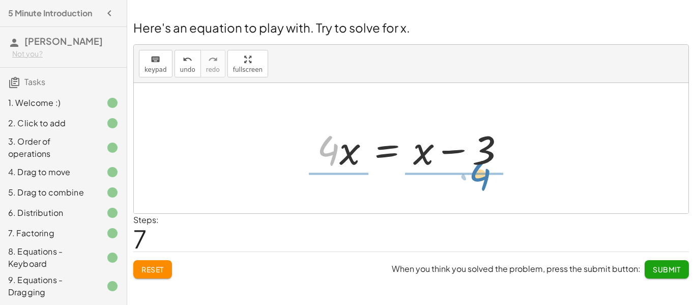
drag, startPoint x: 332, startPoint y: 151, endPoint x: 480, endPoint y: 178, distance: 150.0
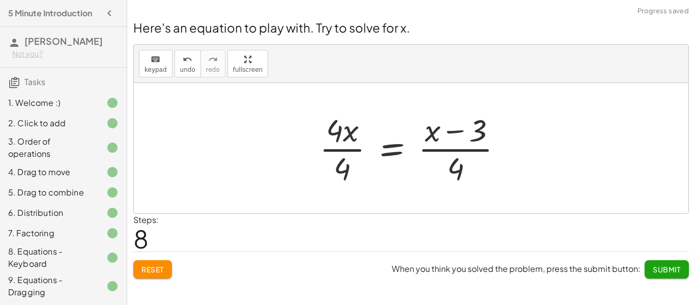
click at [343, 157] on div at bounding box center [414, 148] width 201 height 78
click at [452, 153] on div at bounding box center [427, 148] width 177 height 78
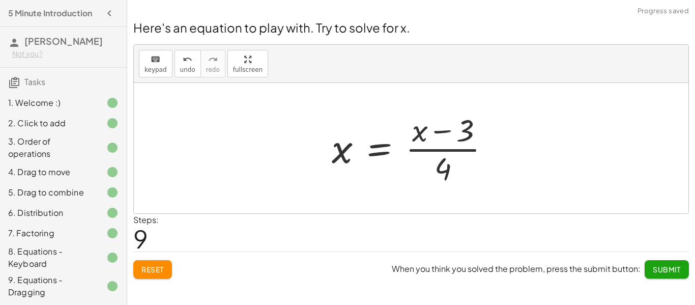
click at [447, 149] on div at bounding box center [415, 148] width 177 height 78
click at [424, 132] on div at bounding box center [415, 148] width 177 height 78
click at [450, 131] on div at bounding box center [415, 148] width 177 height 78
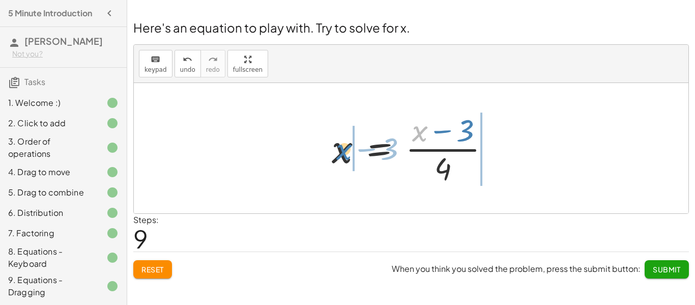
drag, startPoint x: 422, startPoint y: 134, endPoint x: 346, endPoint y: 152, distance: 78.0
click at [346, 152] on div at bounding box center [415, 148] width 177 height 78
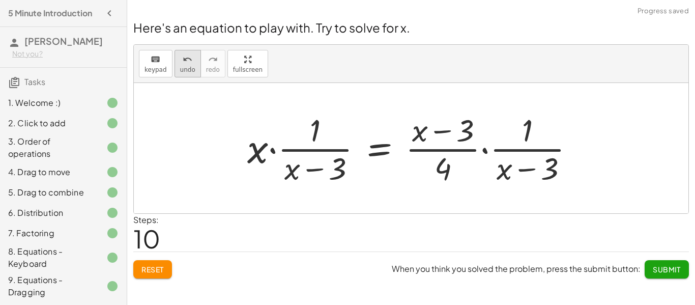
click at [180, 57] on div "undo" at bounding box center [187, 59] width 15 height 12
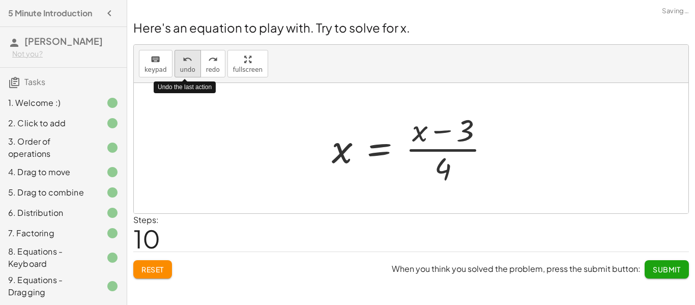
click at [180, 57] on div "undo" at bounding box center [187, 59] width 15 height 12
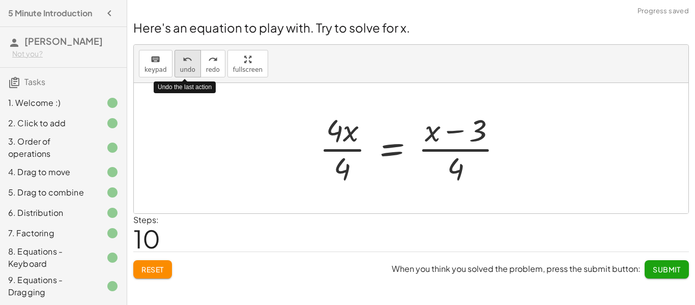
click at [183, 61] on icon "undo" at bounding box center [188, 59] width 10 height 12
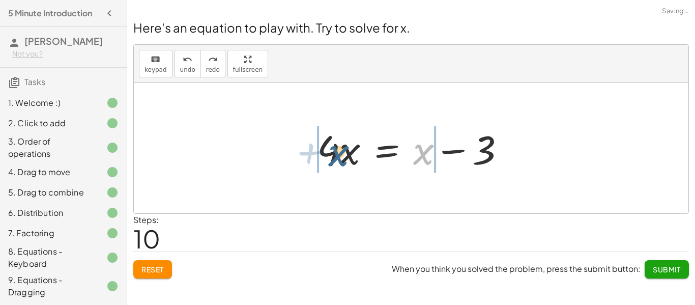
drag, startPoint x: 421, startPoint y: 149, endPoint x: 334, endPoint y: 150, distance: 86.5
click at [334, 150] on div at bounding box center [415, 148] width 207 height 52
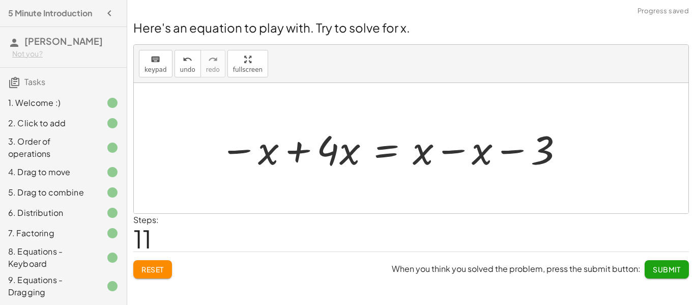
click at [306, 149] on div at bounding box center [392, 148] width 355 height 52
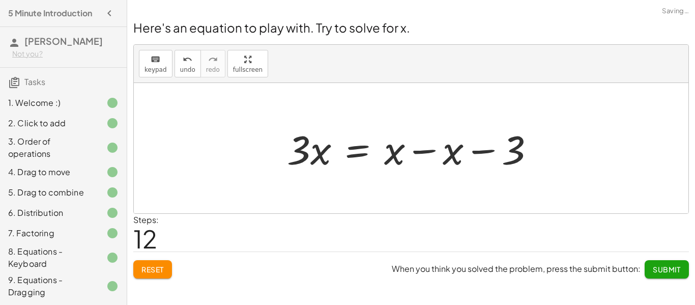
click at [414, 153] on div at bounding box center [415, 148] width 266 height 52
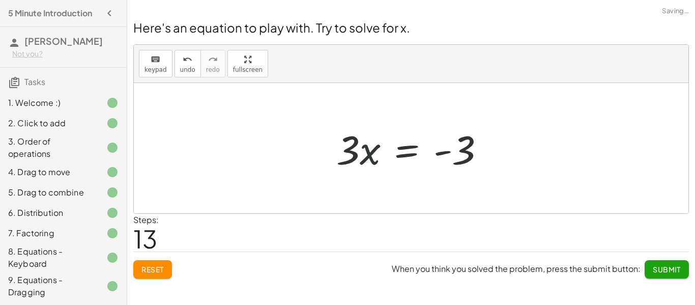
click at [367, 156] on div at bounding box center [414, 148] width 167 height 52
drag, startPoint x: 355, startPoint y: 150, endPoint x: 450, endPoint y: 168, distance: 96.3
click at [450, 168] on div at bounding box center [414, 148] width 167 height 52
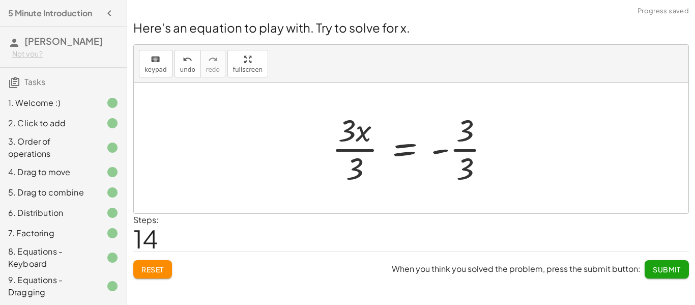
click at [461, 146] on div at bounding box center [415, 148] width 177 height 78
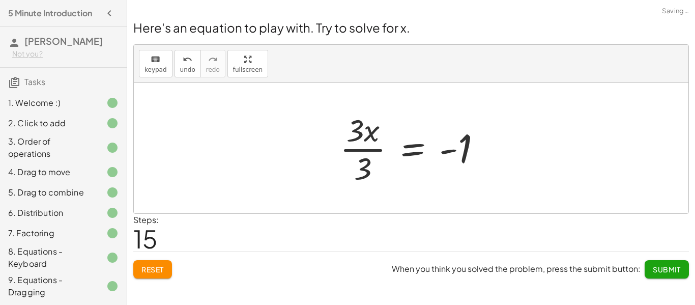
click at [373, 152] on div at bounding box center [415, 148] width 160 height 78
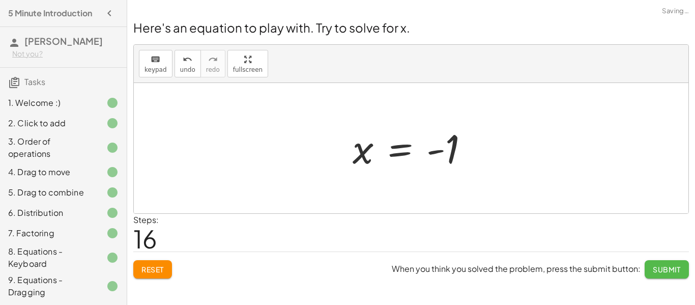
click at [663, 278] on button "Submit" at bounding box center [667, 269] width 44 height 18
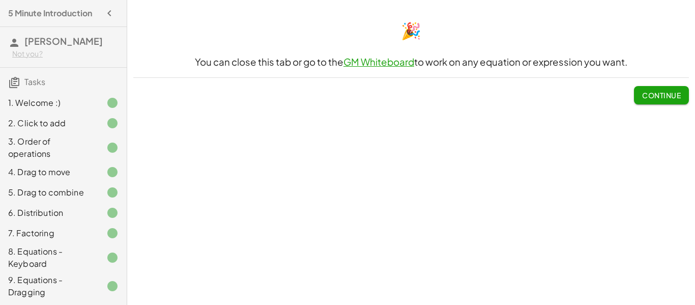
click at [651, 99] on span "Continue" at bounding box center [661, 95] width 39 height 9
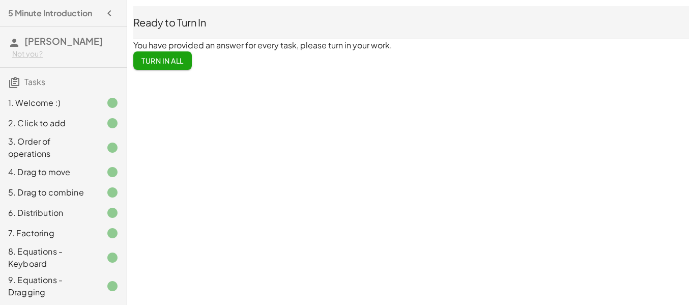
click at [166, 61] on span "Turn In All" at bounding box center [162, 60] width 42 height 9
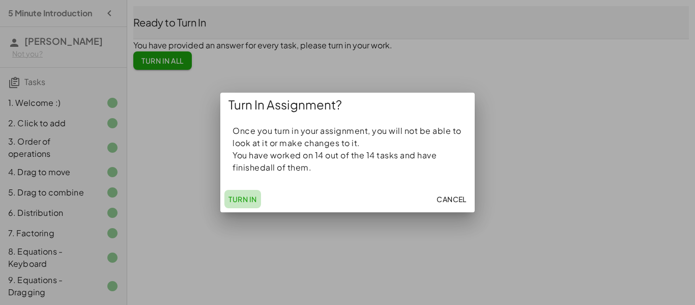
click at [245, 193] on button "Turn In" at bounding box center [242, 199] width 37 height 18
